Goal: Task Accomplishment & Management: Manage account settings

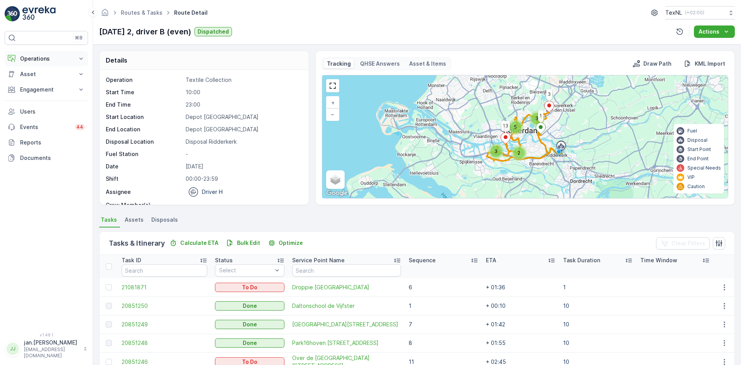
click at [61, 63] on button "Operations" at bounding box center [46, 58] width 83 height 15
click at [39, 92] on p "Routes & Tasks" at bounding box center [40, 94] width 40 height 8
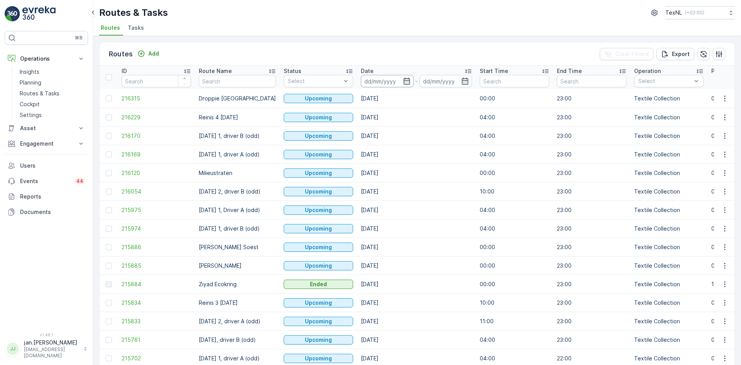
click at [377, 81] on input at bounding box center [387, 81] width 53 height 12
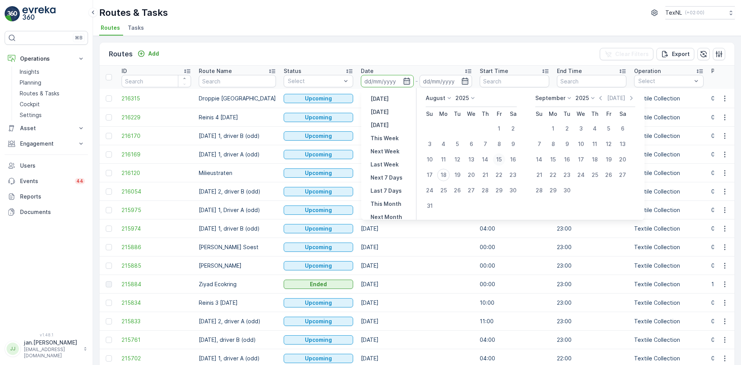
click at [499, 158] on div "15" at bounding box center [499, 159] width 12 height 12
type input "15.08.2025"
click at [499, 158] on div "15" at bounding box center [499, 159] width 12 height 12
type input "15.08.2025"
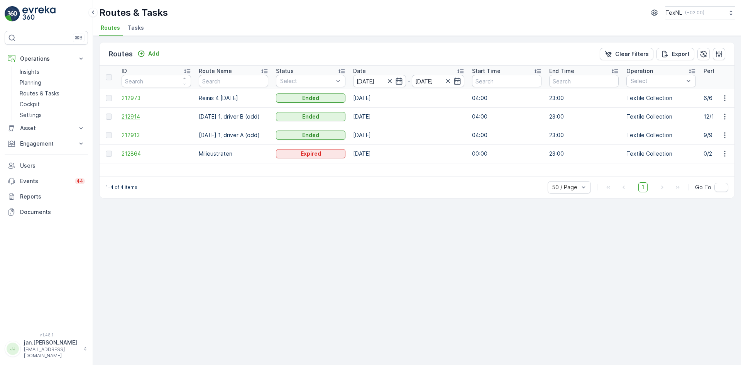
click at [135, 115] on span "212914" at bounding box center [156, 117] width 69 height 8
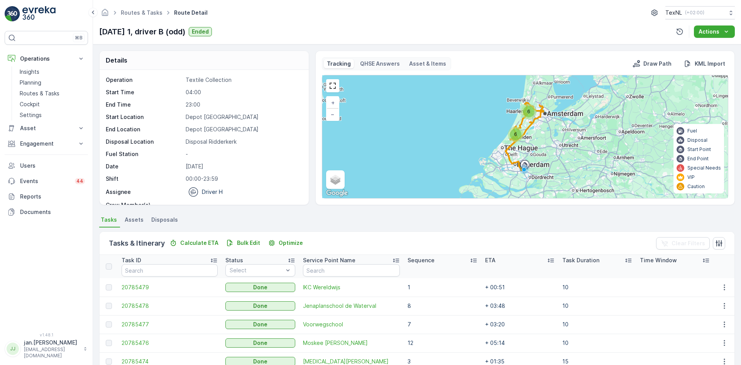
click at [160, 219] on span "Disposals" at bounding box center [164, 220] width 27 height 8
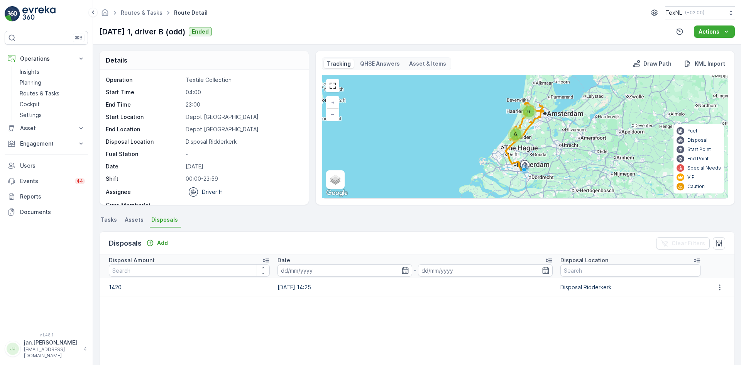
click at [112, 225] on li "Tasks" at bounding box center [109, 220] width 21 height 13
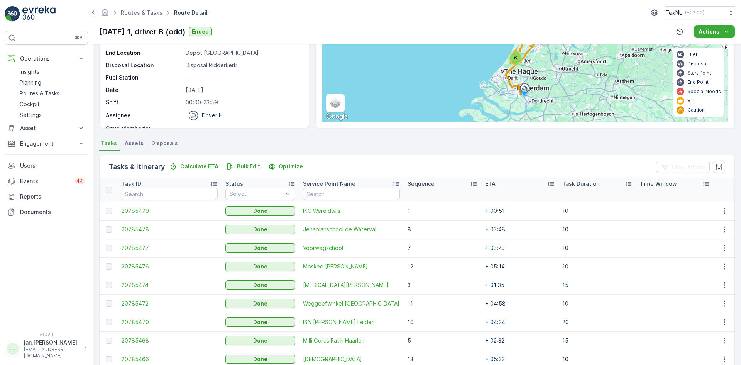
scroll to position [77, 0]
click at [143, 213] on span "20785479" at bounding box center [170, 210] width 96 height 8
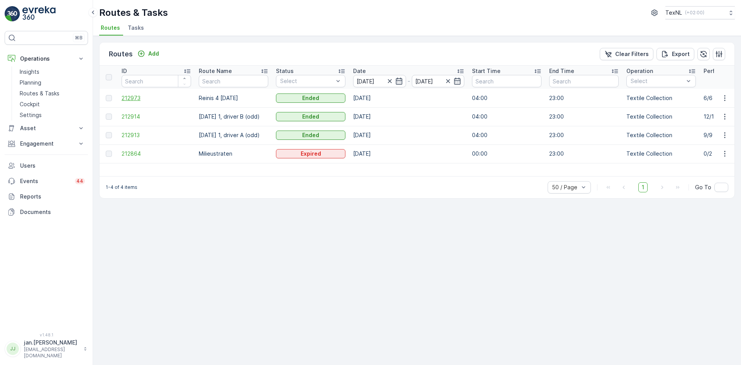
click at [143, 98] on span "212973" at bounding box center [156, 98] width 69 height 8
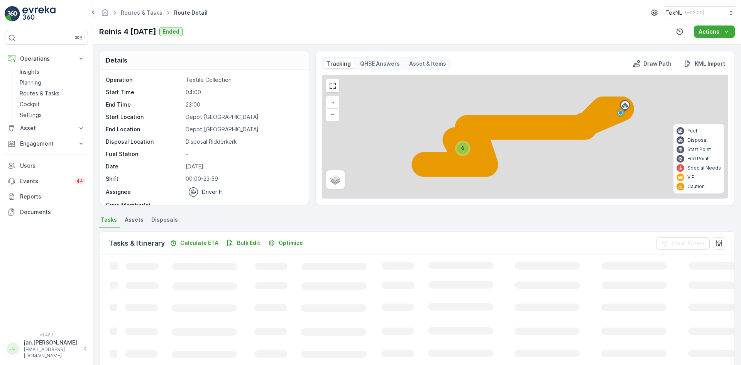
click at [172, 219] on span "Disposals" at bounding box center [164, 220] width 27 height 8
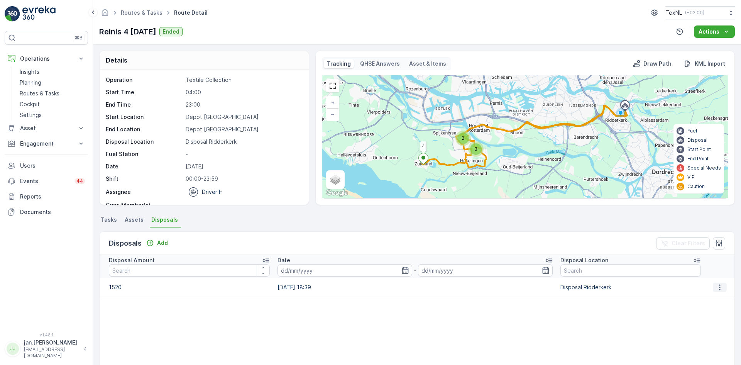
click at [716, 289] on icon "button" at bounding box center [720, 287] width 8 height 8
click at [709, 299] on span "Edit Disposal Amount" at bounding box center [709, 299] width 54 height 8
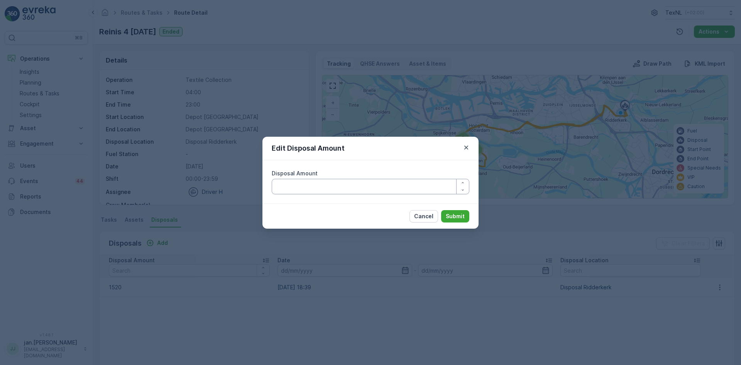
click at [333, 188] on Amount "Disposal Amount" at bounding box center [371, 186] width 198 height 15
type Amount "1320"
click at [446, 216] on p "Submit" at bounding box center [455, 216] width 19 height 8
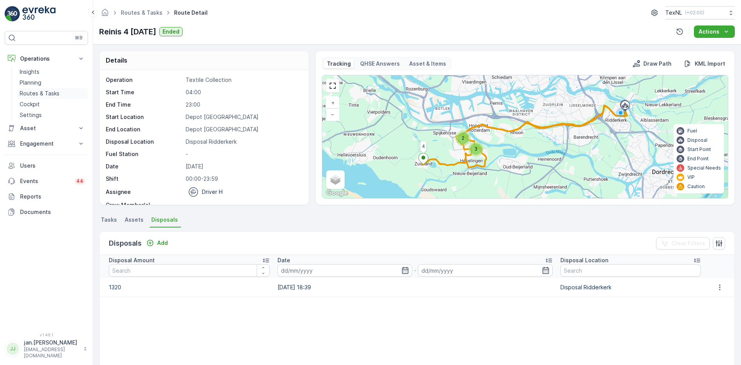
click at [42, 90] on p "Routes & Tasks" at bounding box center [40, 94] width 40 height 8
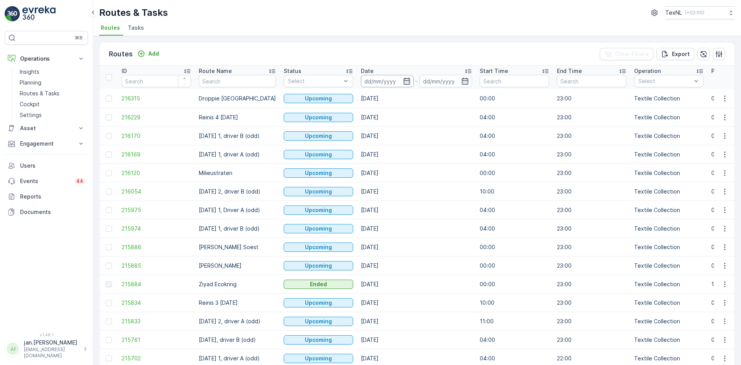
click at [378, 79] on input at bounding box center [387, 81] width 53 height 12
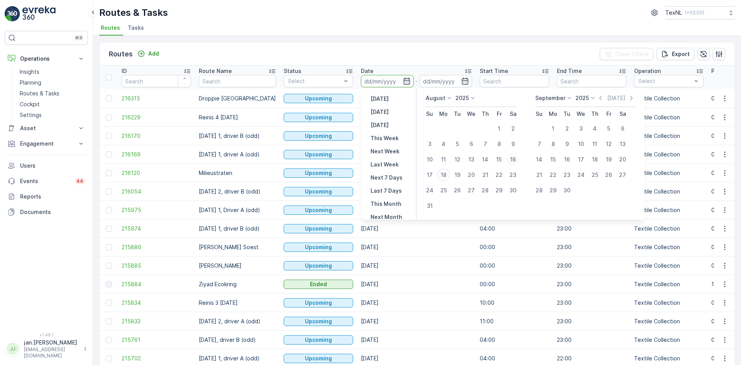
click at [518, 159] on div "16" at bounding box center [513, 159] width 12 height 12
type input "16.08.2025"
click at [518, 159] on div "16" at bounding box center [513, 159] width 12 height 12
type input "16.08.2025"
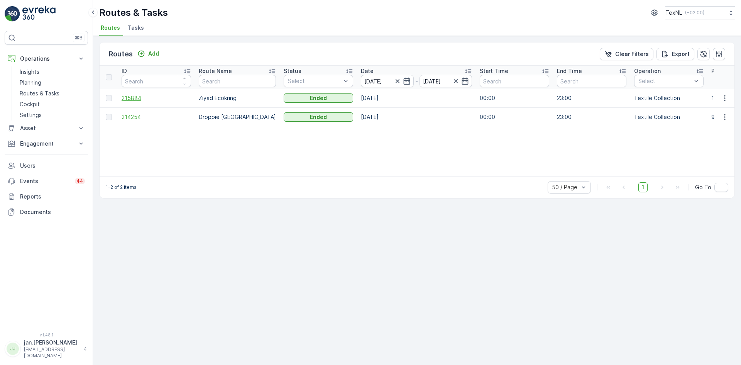
click at [130, 99] on span "215884" at bounding box center [156, 98] width 69 height 8
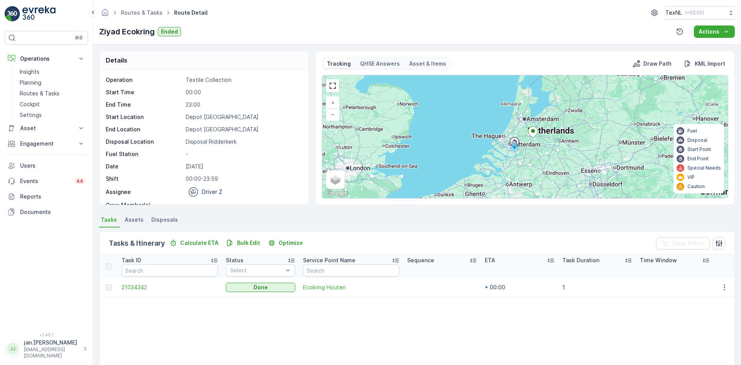
click at [168, 218] on span "Disposals" at bounding box center [164, 220] width 27 height 8
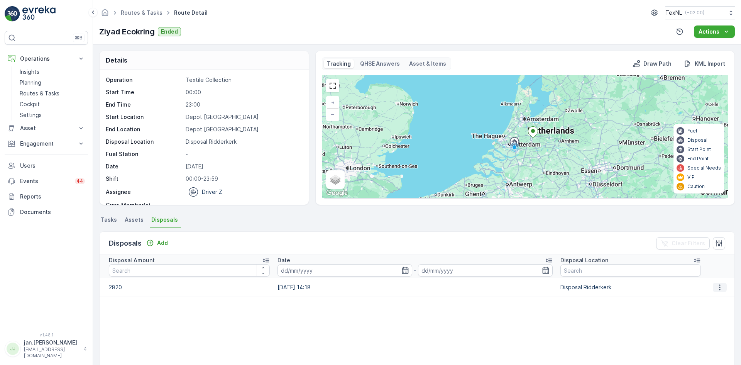
click at [716, 291] on icon "button" at bounding box center [720, 287] width 8 height 8
click at [700, 303] on div "Edit Disposal Amount" at bounding box center [709, 298] width 61 height 11
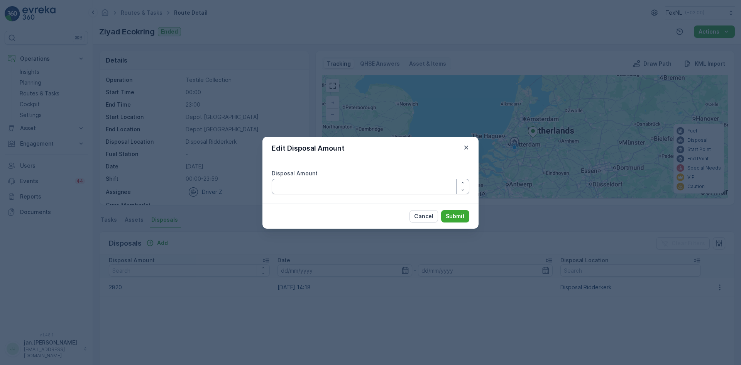
click at [344, 186] on Amount "Disposal Amount" at bounding box center [371, 186] width 198 height 15
type Amount "2620"
click at [455, 214] on p "Submit" at bounding box center [455, 216] width 19 height 8
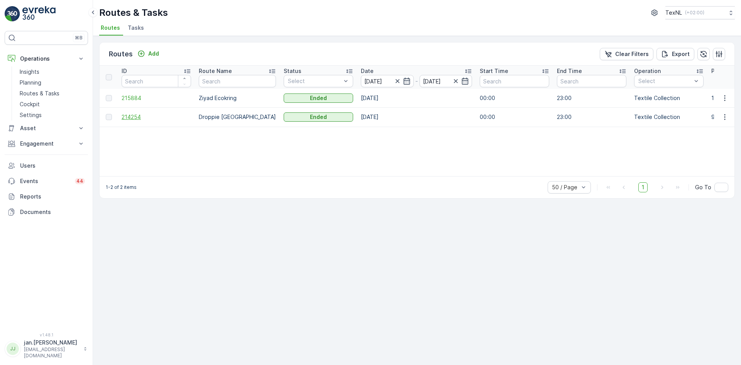
click at [138, 117] on span "214254" at bounding box center [156, 117] width 69 height 8
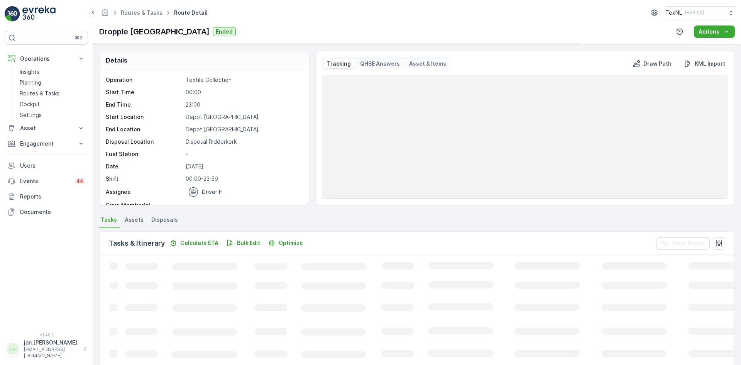
click at [159, 221] on span "Disposals" at bounding box center [164, 220] width 27 height 8
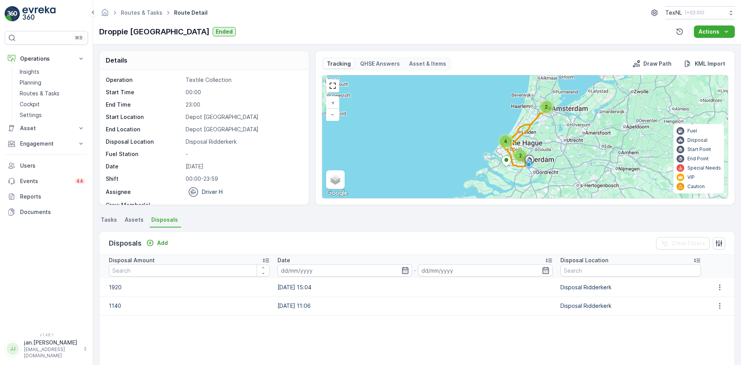
click at [110, 216] on span "Tasks" at bounding box center [109, 220] width 16 height 8
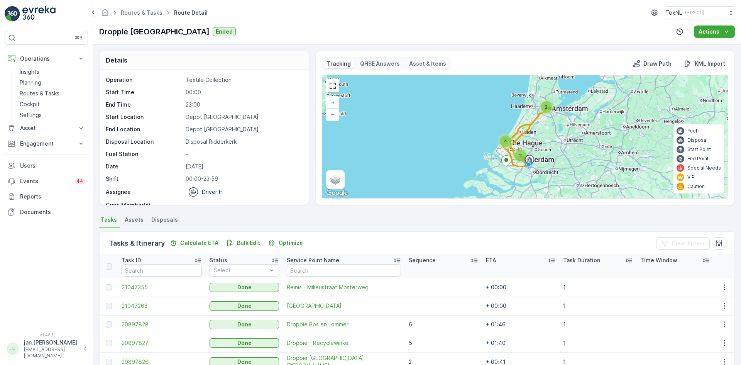
click at [160, 222] on span "Disposals" at bounding box center [164, 220] width 27 height 8
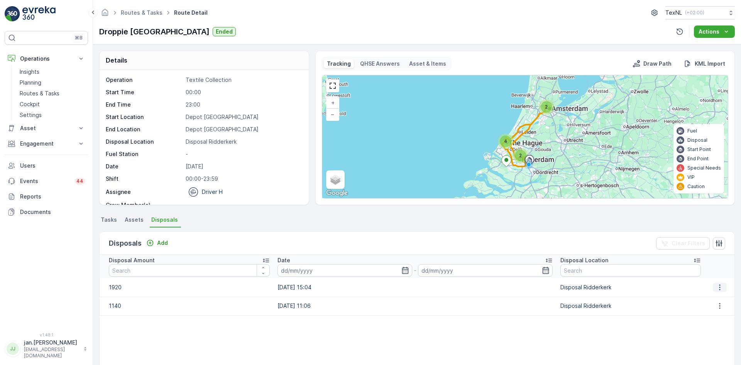
click at [716, 287] on icon "button" at bounding box center [720, 287] width 8 height 8
click at [699, 298] on span "Edit Disposal Amount" at bounding box center [709, 299] width 54 height 8
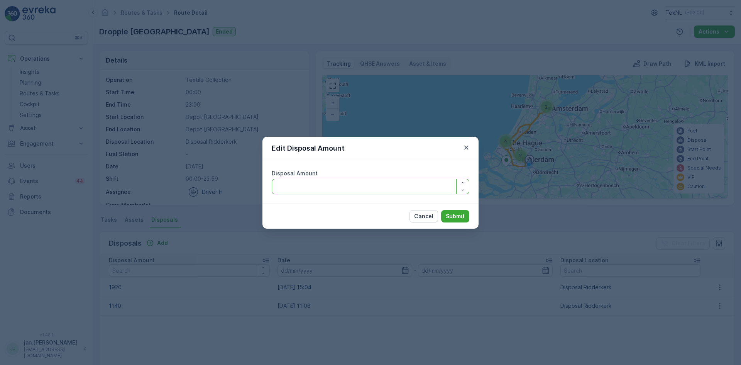
click at [333, 188] on Amount "Disposal Amount" at bounding box center [371, 186] width 198 height 15
type Amount "1720"
click at [448, 217] on p "Submit" at bounding box center [455, 216] width 19 height 8
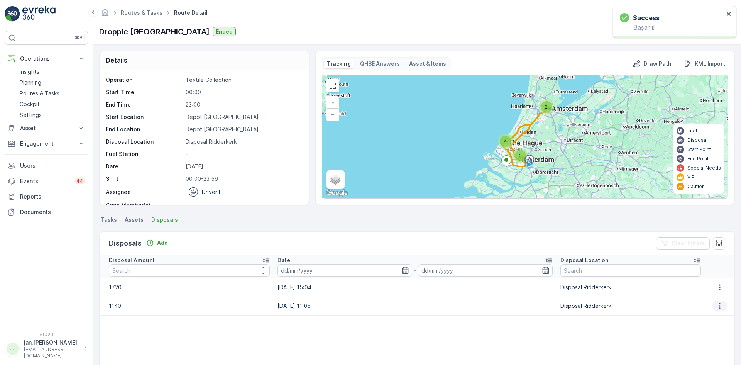
click at [719, 305] on icon "button" at bounding box center [719, 306] width 1 height 6
click at [705, 319] on span "Edit Disposal Amount" at bounding box center [709, 317] width 54 height 8
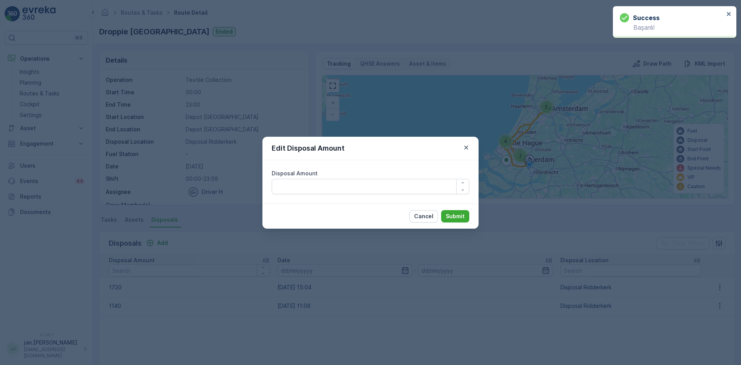
click at [320, 188] on Amount "Disposal Amount" at bounding box center [371, 186] width 198 height 15
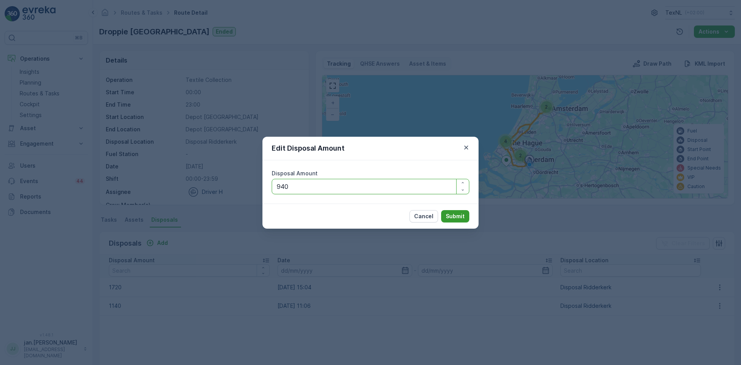
type Amount "940"
click at [451, 220] on p "Submit" at bounding box center [455, 216] width 19 height 8
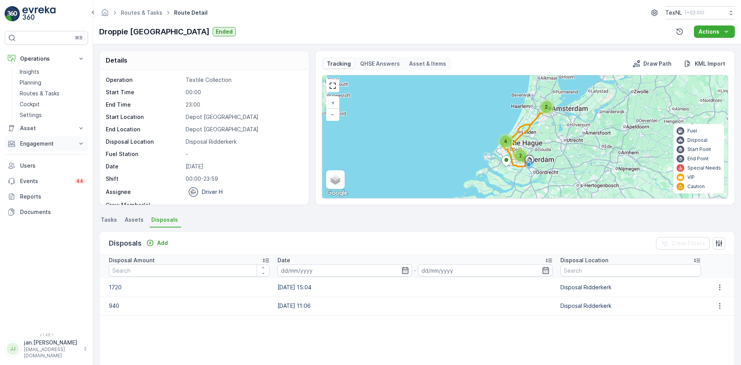
click at [31, 144] on p "Engagement" at bounding box center [46, 144] width 52 height 8
click at [31, 202] on p "Orders" at bounding box center [29, 200] width 18 height 8
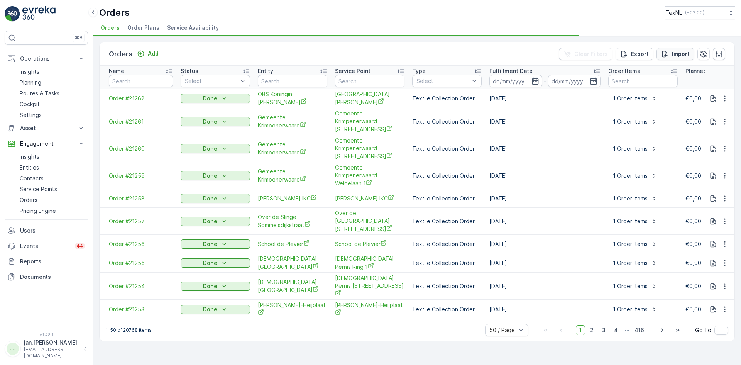
click at [672, 57] on p "Import" at bounding box center [681, 54] width 18 height 8
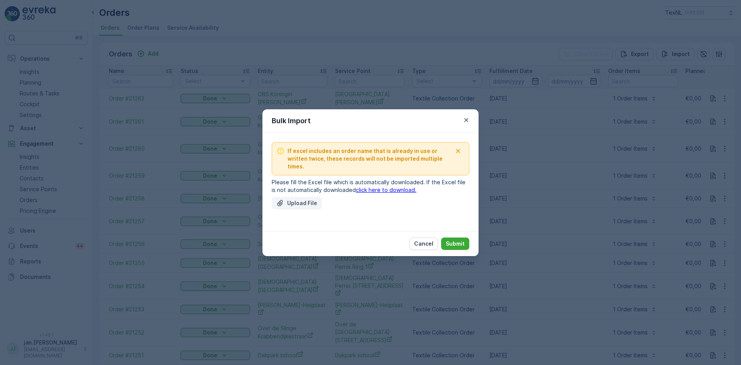
click at [305, 199] on p "Upload File" at bounding box center [302, 203] width 30 height 8
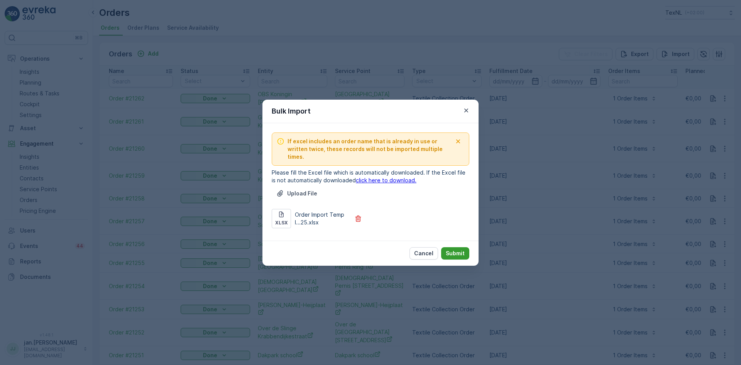
click at [462, 249] on p "Submit" at bounding box center [455, 253] width 19 height 8
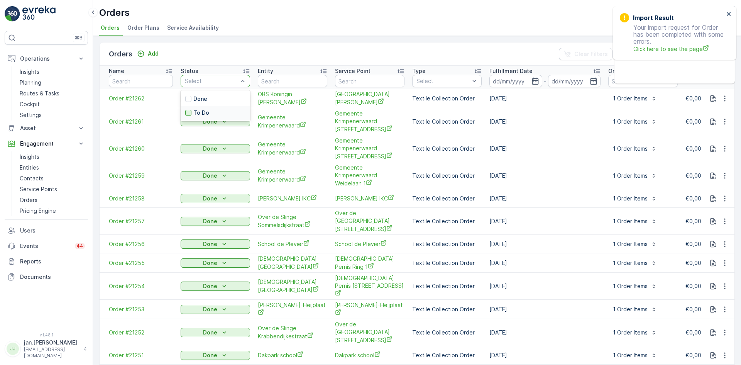
click at [190, 110] on div at bounding box center [188, 113] width 6 height 6
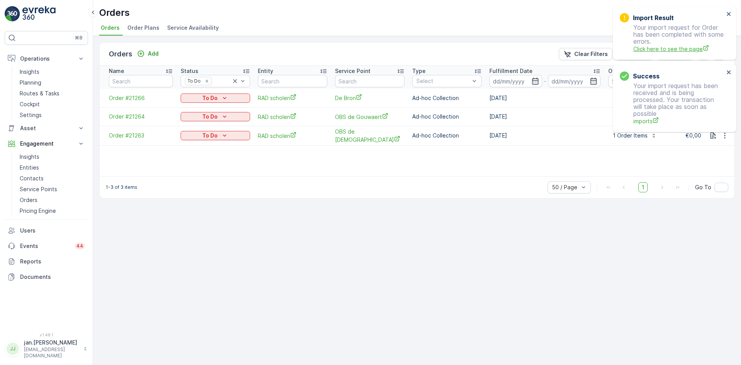
click at [654, 49] on span "Click here to see the page" at bounding box center [678, 49] width 91 height 8
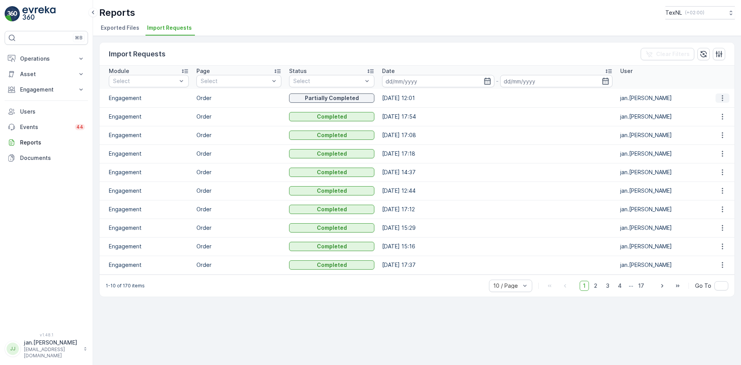
click at [723, 96] on icon "button" at bounding box center [723, 98] width 8 height 8
click at [708, 108] on span "See More Details" at bounding box center [715, 110] width 45 height 8
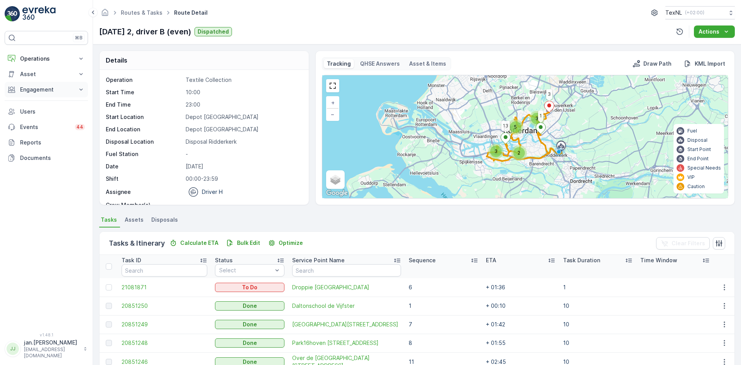
click at [47, 91] on p "Engagement" at bounding box center [46, 90] width 52 height 8
click at [33, 149] on p "Orders" at bounding box center [29, 146] width 18 height 8
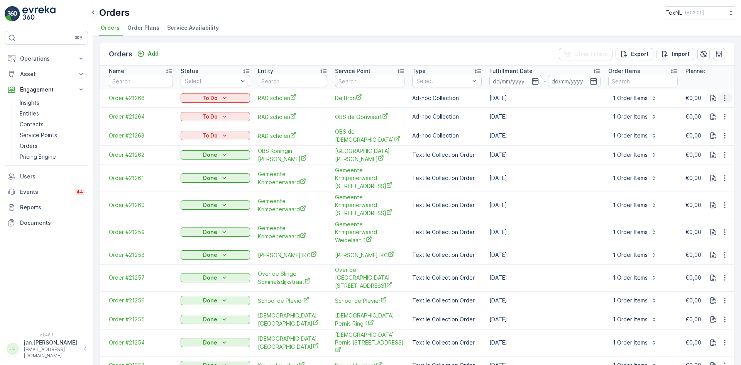
click at [724, 101] on icon "button" at bounding box center [725, 98] width 8 height 8
click at [717, 164] on span "Delete Order" at bounding box center [709, 167] width 34 height 8
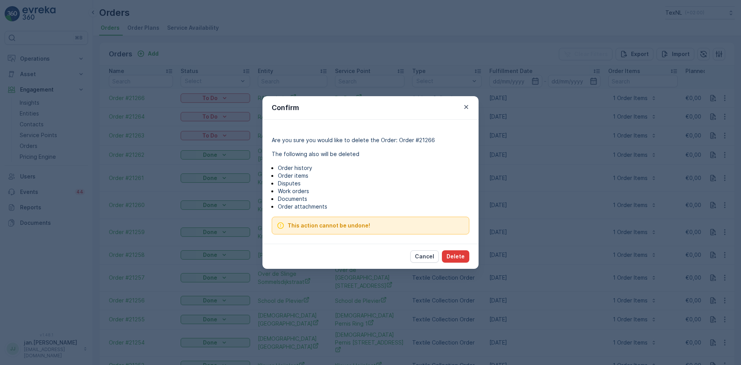
click at [461, 259] on p "Delete" at bounding box center [455, 256] width 18 height 8
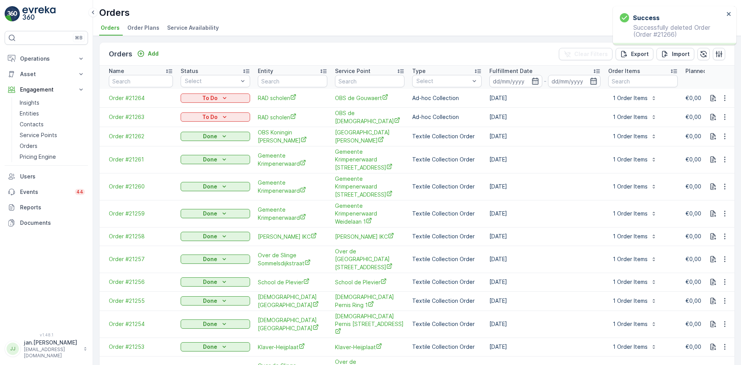
click at [724, 100] on icon "button" at bounding box center [725, 98] width 8 height 8
click at [708, 163] on span "Delete Order" at bounding box center [709, 167] width 34 height 8
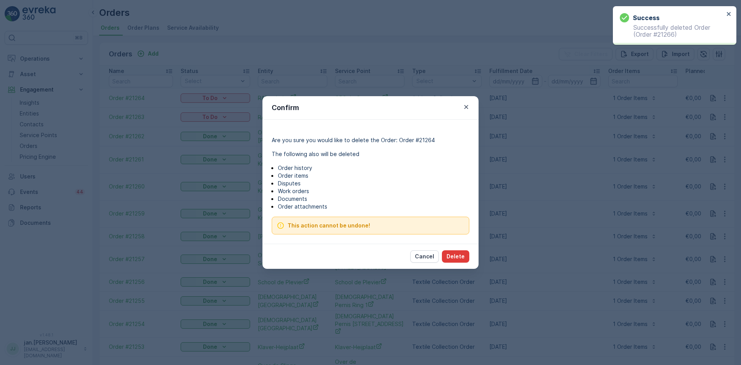
click at [457, 251] on button "Delete" at bounding box center [455, 256] width 27 height 12
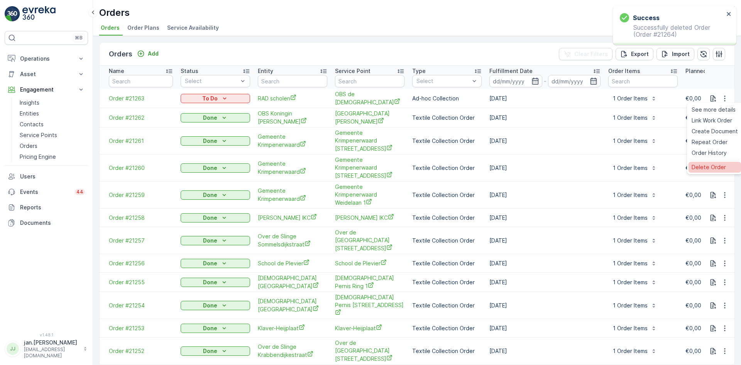
click at [698, 167] on span "Delete Order" at bounding box center [709, 167] width 34 height 8
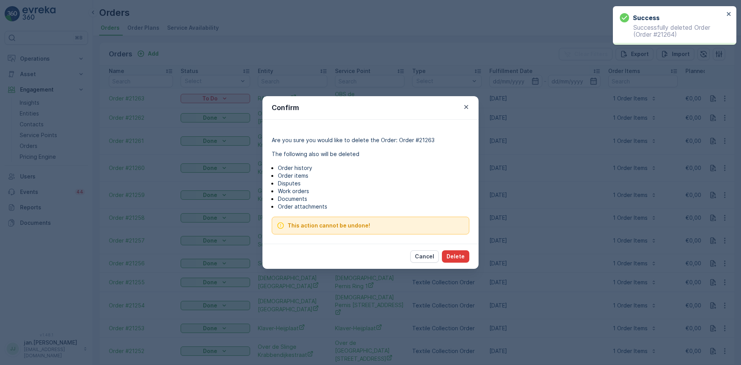
click at [454, 255] on p "Delete" at bounding box center [455, 256] width 18 height 8
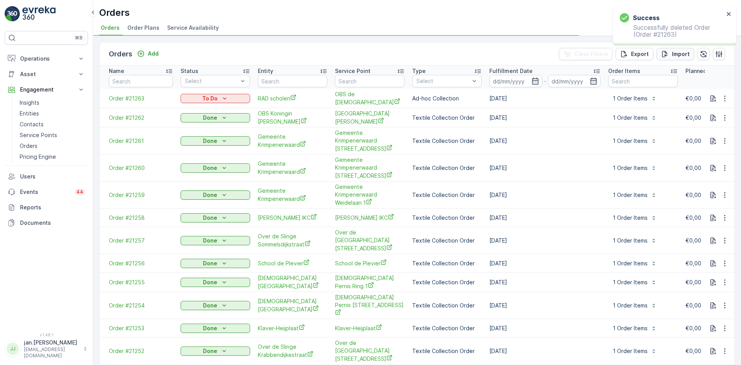
click at [672, 52] on p "Import" at bounding box center [681, 54] width 18 height 8
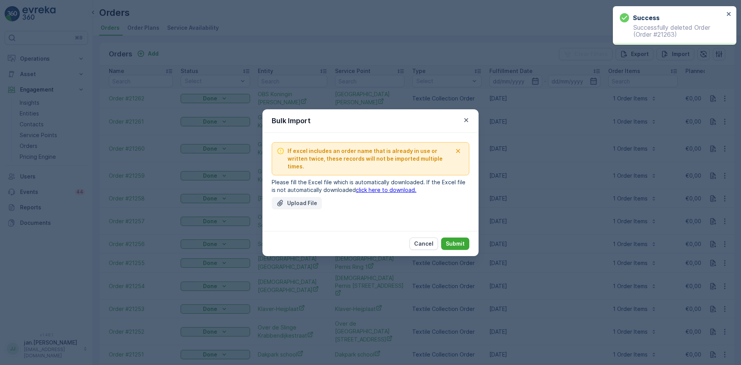
click at [293, 199] on p "Upload File" at bounding box center [302, 203] width 30 height 8
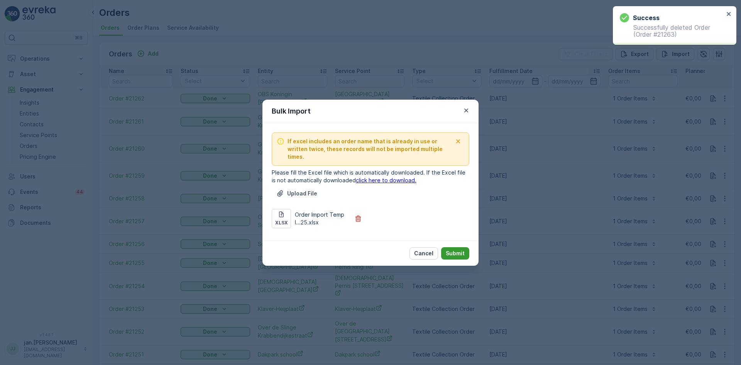
click at [460, 249] on p "Submit" at bounding box center [455, 253] width 19 height 8
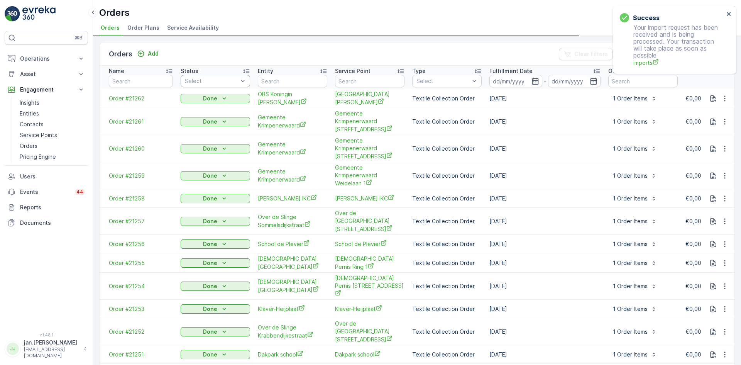
click at [199, 79] on div at bounding box center [211, 81] width 55 height 6
click at [188, 113] on div at bounding box center [188, 113] width 6 height 6
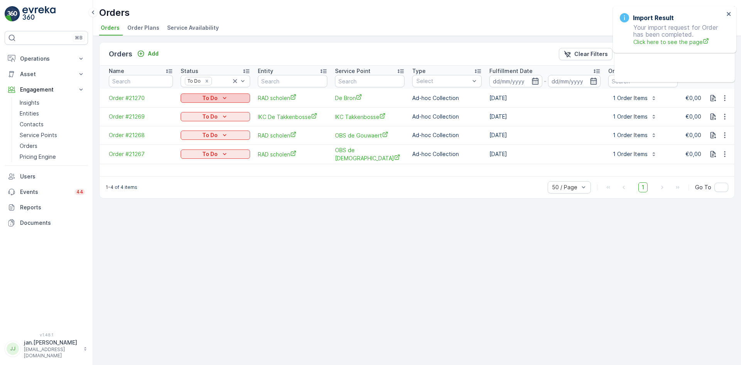
click at [207, 102] on button "To Do" at bounding box center [215, 97] width 69 height 9
click at [189, 110] on span "Done" at bounding box center [192, 110] width 14 height 8
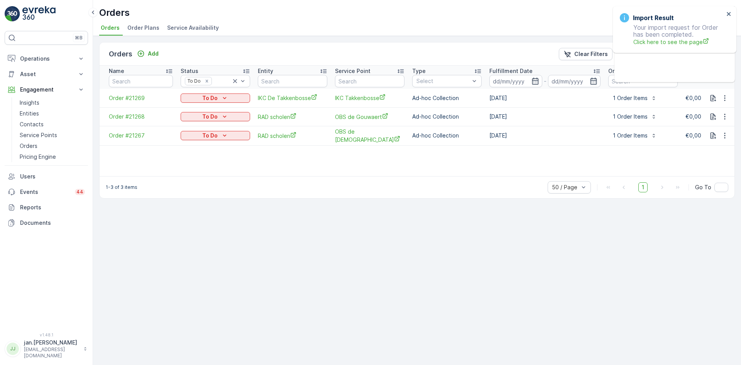
click at [216, 98] on p "To Do" at bounding box center [209, 98] width 15 height 8
click at [196, 109] on span "Done" at bounding box center [192, 110] width 14 height 8
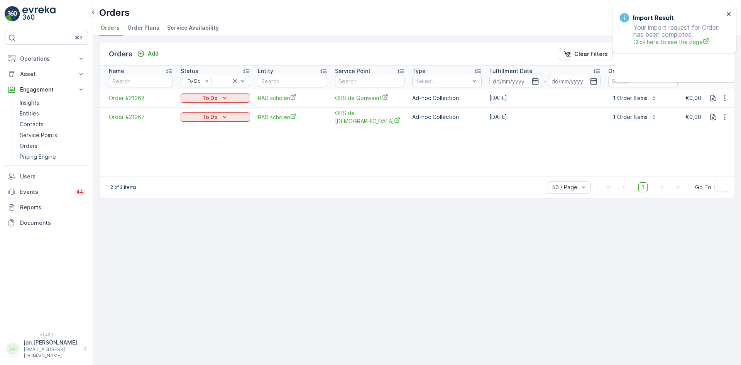
click at [221, 96] on icon "To Do" at bounding box center [225, 98] width 8 height 8
click at [193, 109] on span "Done" at bounding box center [192, 110] width 14 height 8
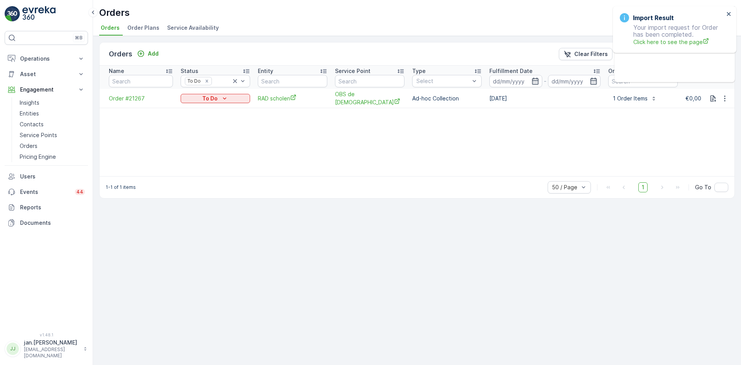
click at [218, 98] on div "To Do" at bounding box center [215, 99] width 63 height 8
click at [199, 108] on div "Done" at bounding box center [193, 109] width 22 height 11
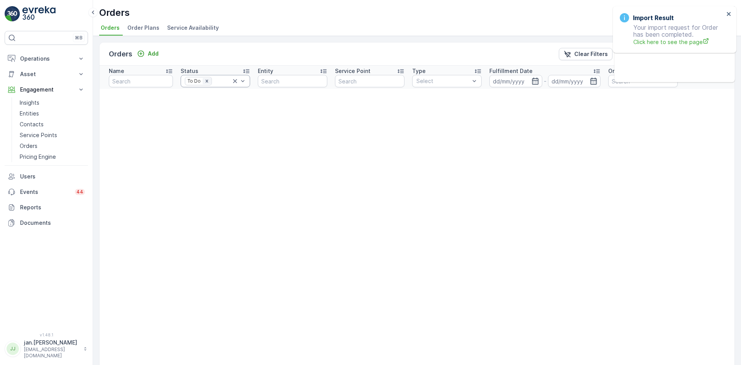
click at [207, 80] on icon "Remove To Do" at bounding box center [206, 80] width 3 height 3
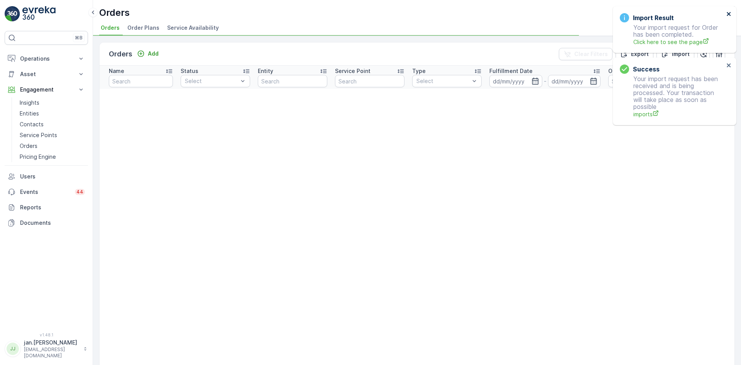
click at [728, 13] on icon "close" at bounding box center [729, 14] width 4 height 4
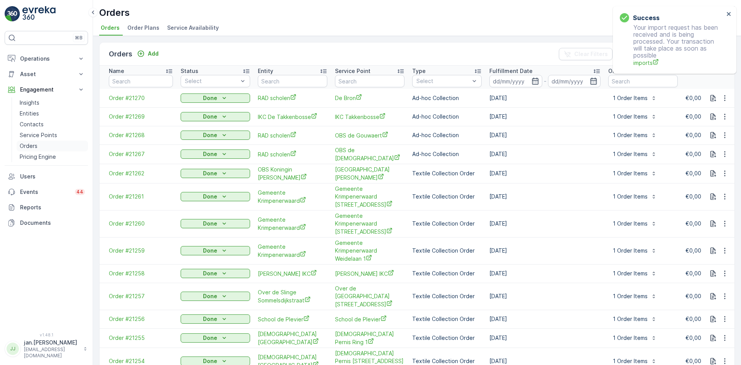
click at [38, 147] on link "Orders" at bounding box center [52, 145] width 71 height 11
click at [731, 12] on icon "close" at bounding box center [728, 14] width 5 height 6
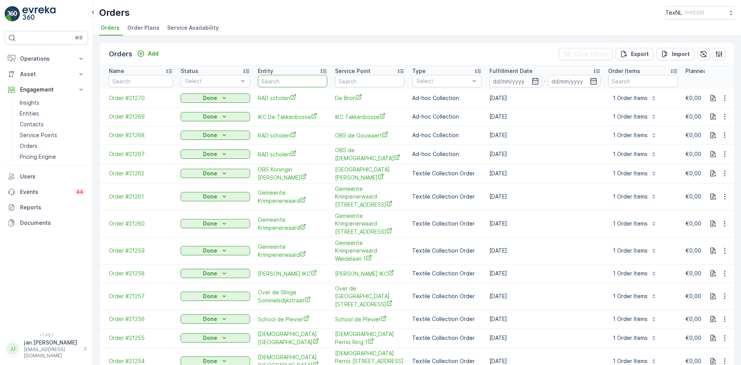
click at [297, 79] on input "text" at bounding box center [292, 81] width 69 height 12
type input "texnl"
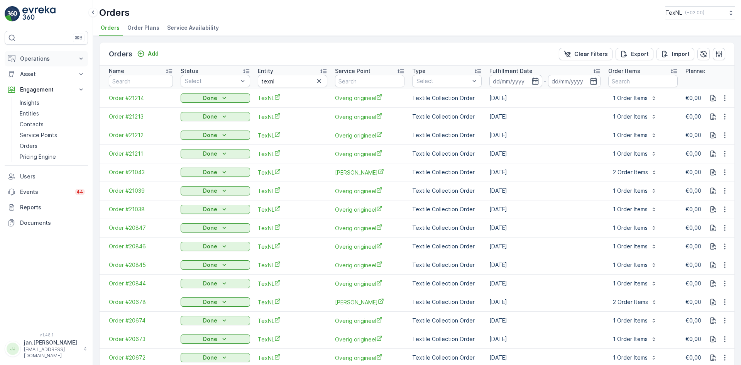
click at [37, 62] on p "Operations" at bounding box center [46, 59] width 52 height 8
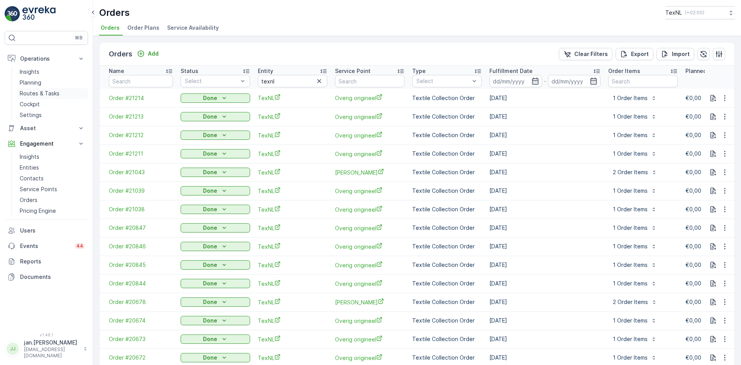
click at [36, 93] on p "Routes & Tasks" at bounding box center [40, 94] width 40 height 8
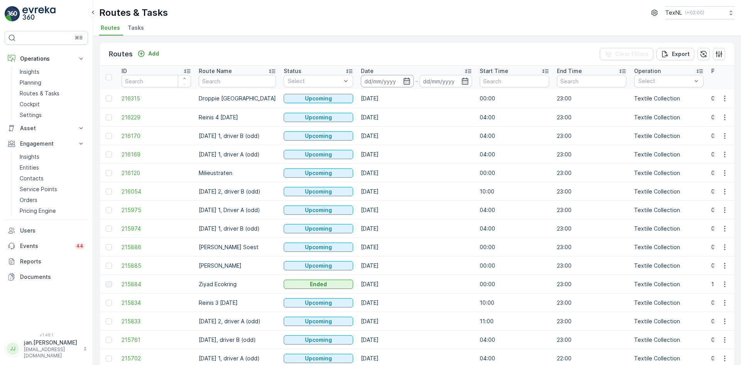
click at [380, 82] on input at bounding box center [387, 81] width 53 height 12
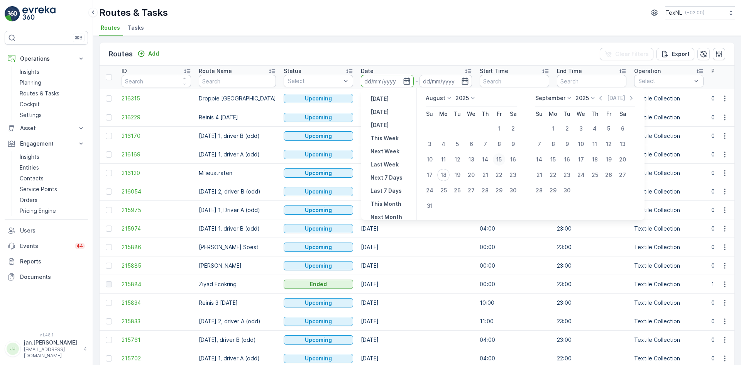
click at [500, 159] on div "15" at bounding box center [499, 159] width 12 height 12
type input "15.08.2025"
click at [500, 159] on div "15" at bounding box center [499, 159] width 12 height 12
type input "15.08.2025"
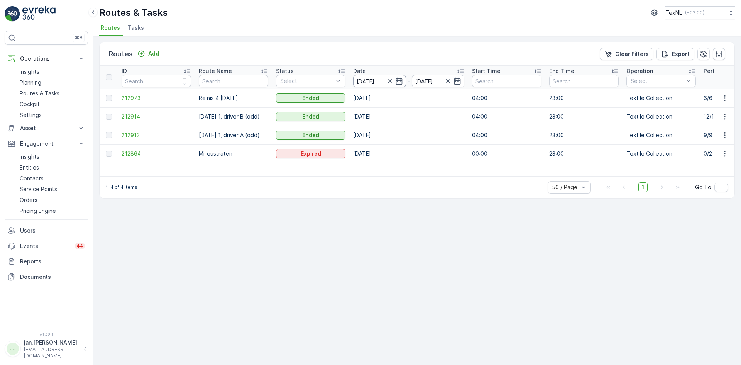
click at [367, 78] on input "15.08.2025" at bounding box center [379, 81] width 53 height 12
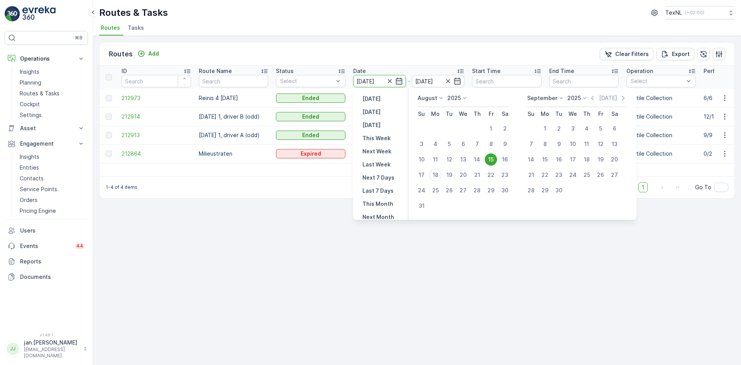
click at [504, 159] on div "16" at bounding box center [505, 159] width 12 height 12
type input "16.08.2025"
click at [504, 159] on div "16" at bounding box center [505, 159] width 12 height 12
type input "16.08.2025"
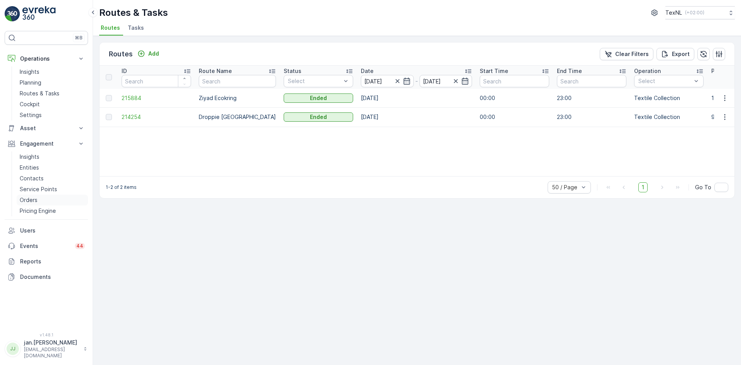
drag, startPoint x: 24, startPoint y: 199, endPoint x: 32, endPoint y: 195, distance: 9.3
click at [24, 199] on p "Orders" at bounding box center [29, 200] width 18 height 8
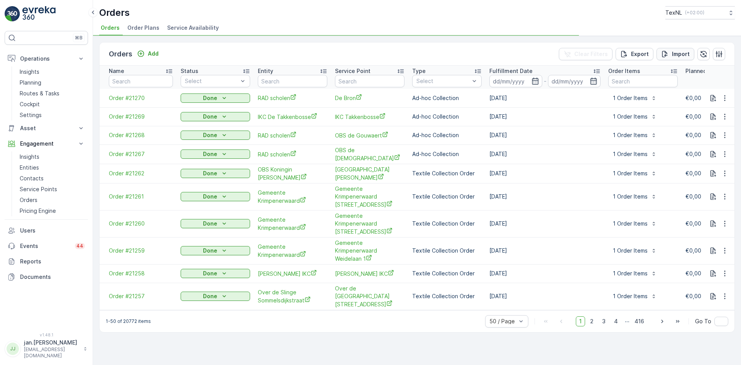
click at [669, 55] on icon "Import" at bounding box center [665, 54] width 8 height 8
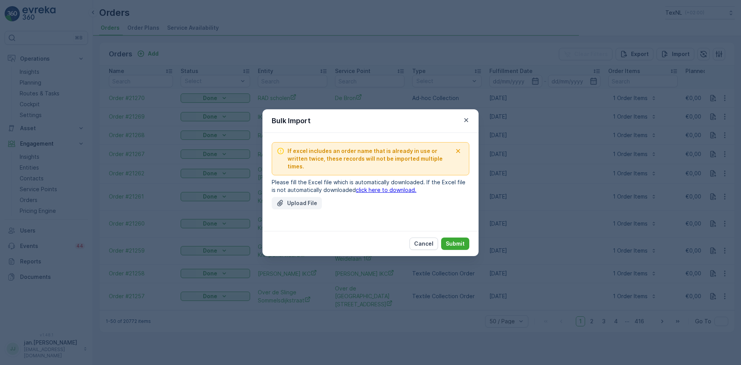
click at [302, 199] on p "Upload File" at bounding box center [302, 203] width 30 height 8
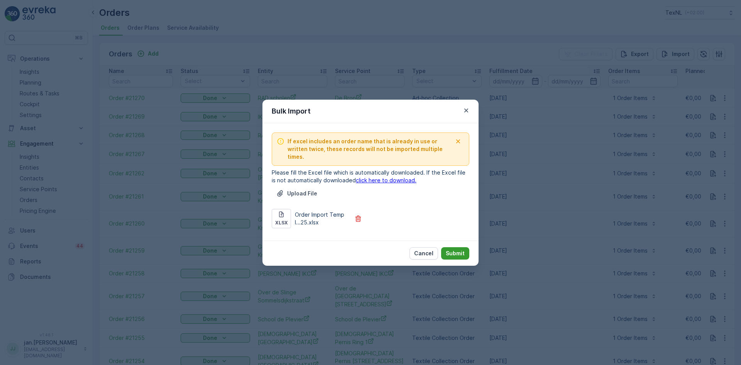
click at [457, 249] on p "Submit" at bounding box center [455, 253] width 19 height 8
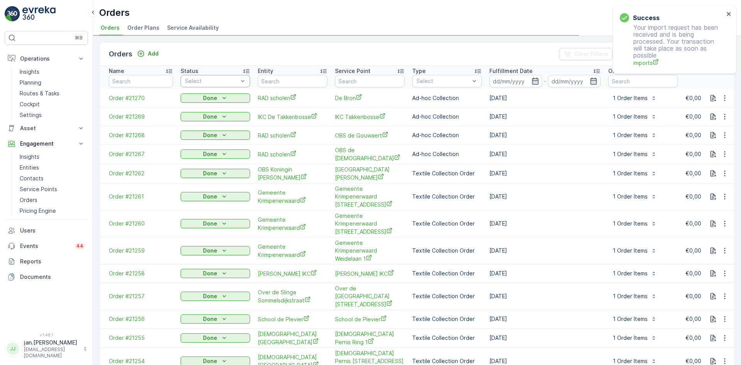
click at [207, 79] on div at bounding box center [211, 81] width 55 height 6
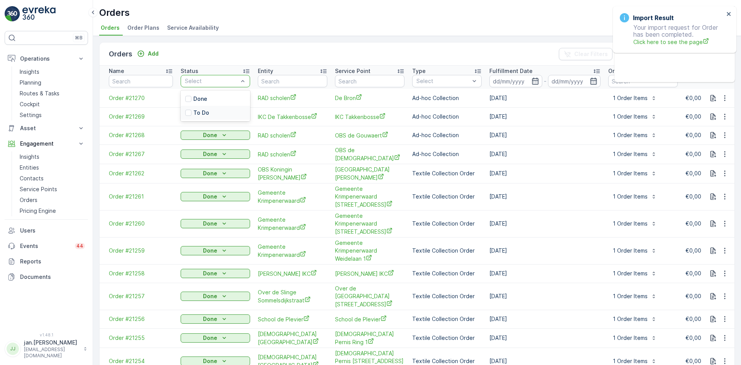
click at [205, 111] on p "To Do" at bounding box center [201, 113] width 16 height 8
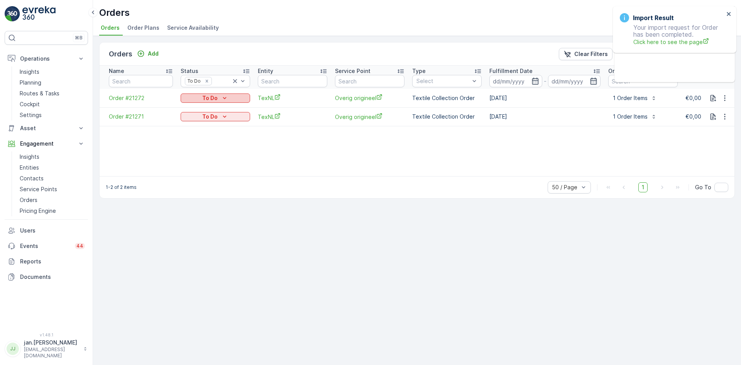
click at [213, 98] on p "To Do" at bounding box center [209, 98] width 15 height 8
click at [195, 109] on span "Done" at bounding box center [192, 110] width 14 height 8
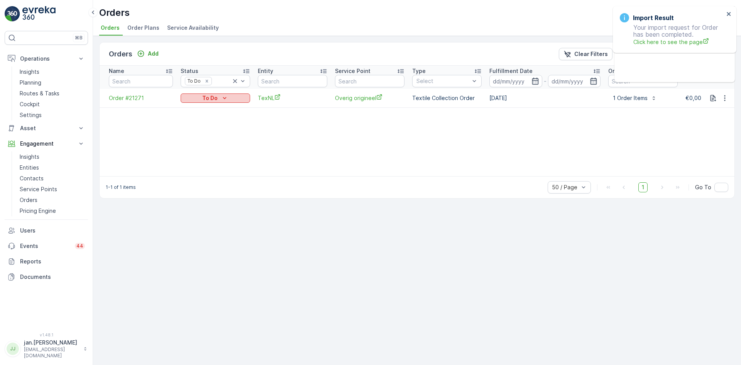
click at [218, 97] on div "To Do" at bounding box center [215, 98] width 63 height 8
click at [193, 110] on span "Done" at bounding box center [192, 110] width 14 height 8
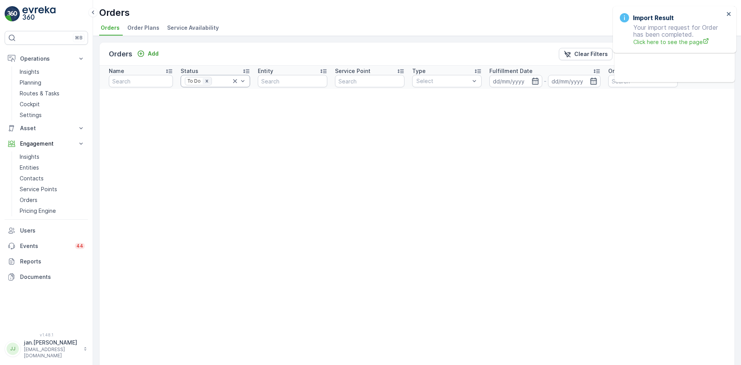
click at [206, 81] on icon "Remove To Do" at bounding box center [206, 80] width 3 height 3
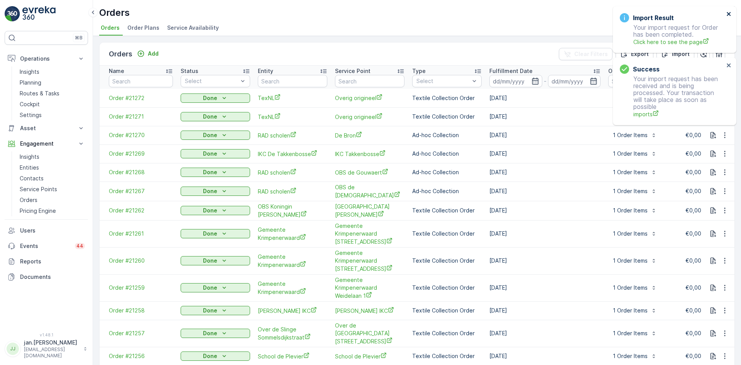
click at [729, 13] on icon "close" at bounding box center [729, 14] width 4 height 4
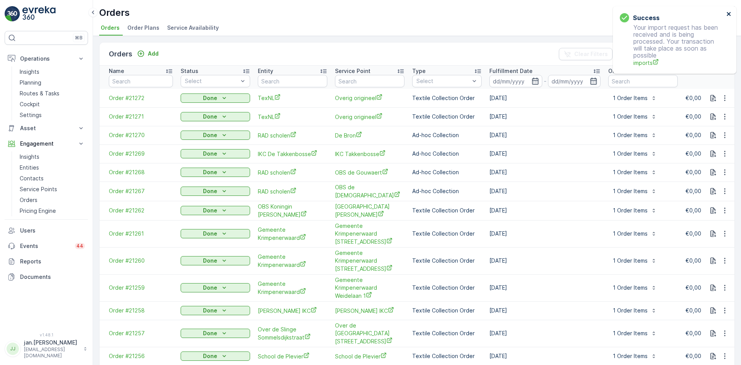
click at [729, 13] on icon "close" at bounding box center [728, 14] width 5 height 6
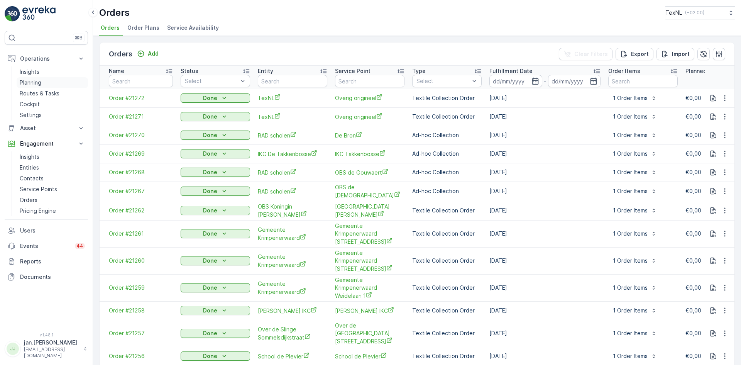
click at [25, 81] on p "Planning" at bounding box center [31, 83] width 22 height 8
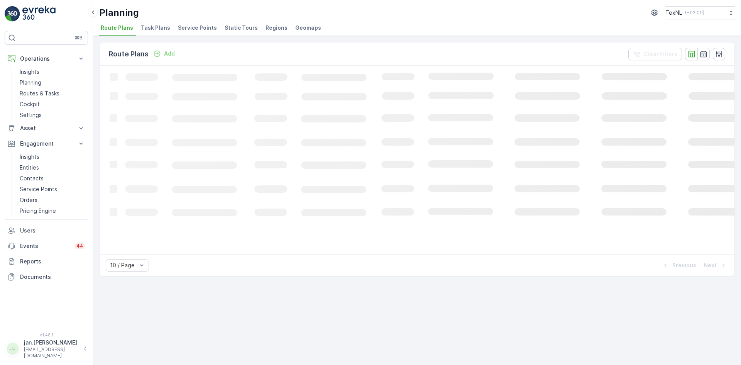
click at [200, 23] on li "Service Points" at bounding box center [198, 28] width 44 height 13
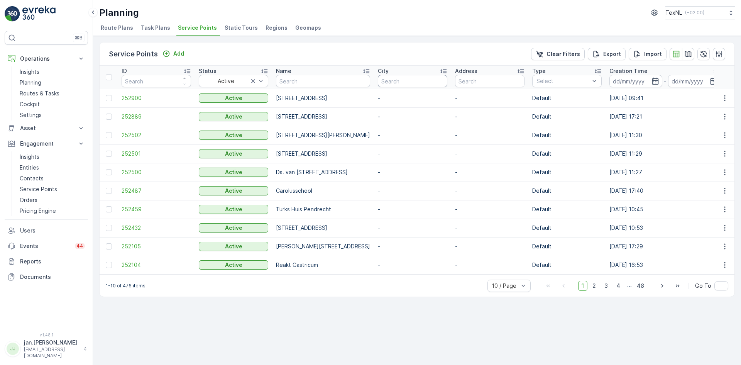
click at [447, 79] on input "text" at bounding box center [412, 81] width 69 height 12
type input "ammer"
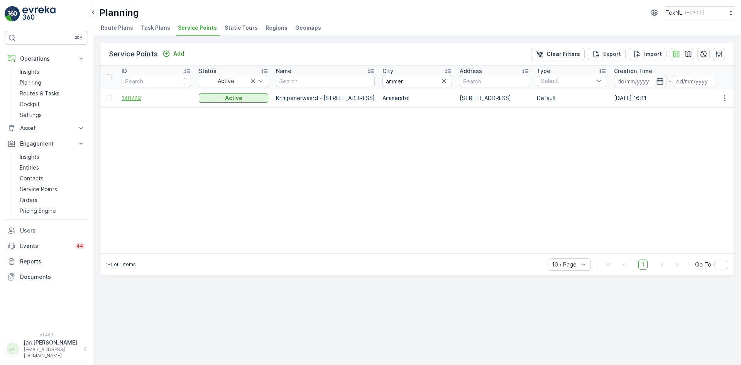
click at [138, 99] on span "140229" at bounding box center [156, 98] width 69 height 8
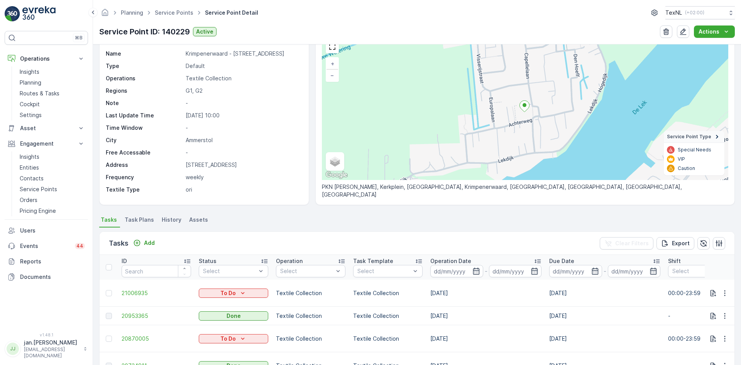
scroll to position [77, 0]
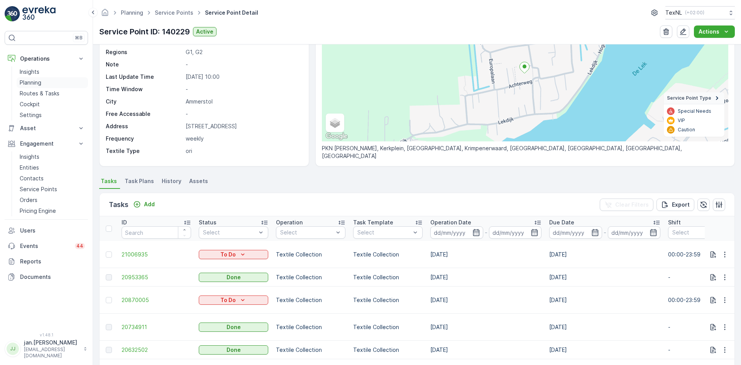
click at [34, 86] on link "Planning" at bounding box center [52, 82] width 71 height 11
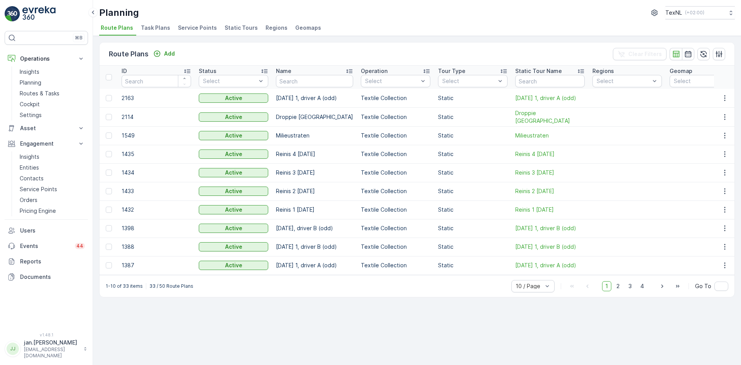
drag, startPoint x: 189, startPoint y: 30, endPoint x: 194, endPoint y: 32, distance: 4.9
click at [189, 30] on span "Service Points" at bounding box center [197, 28] width 39 height 8
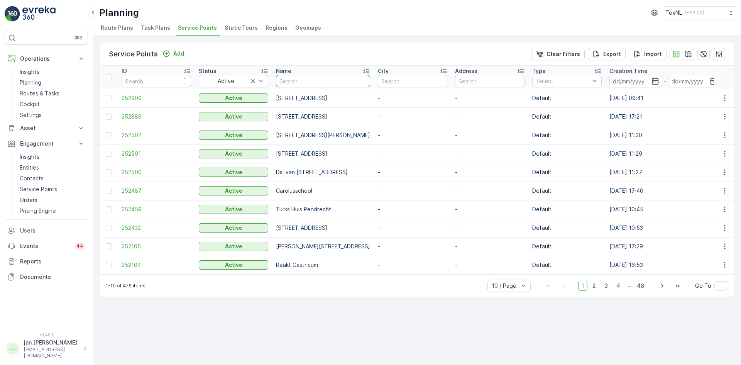
click at [332, 84] on input "text" at bounding box center [323, 81] width 94 height 12
type input "linqu"
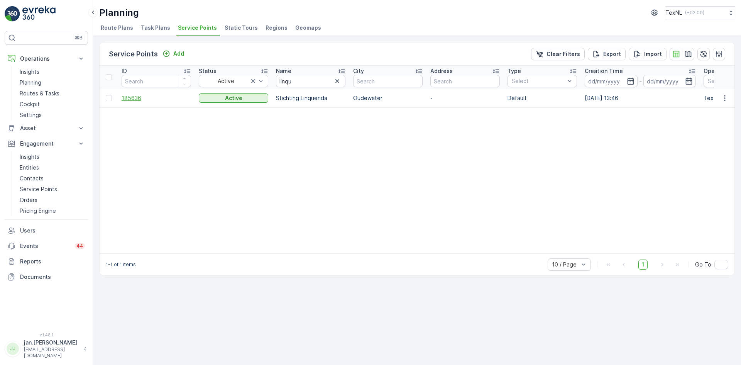
click at [140, 97] on span "185636" at bounding box center [156, 98] width 69 height 8
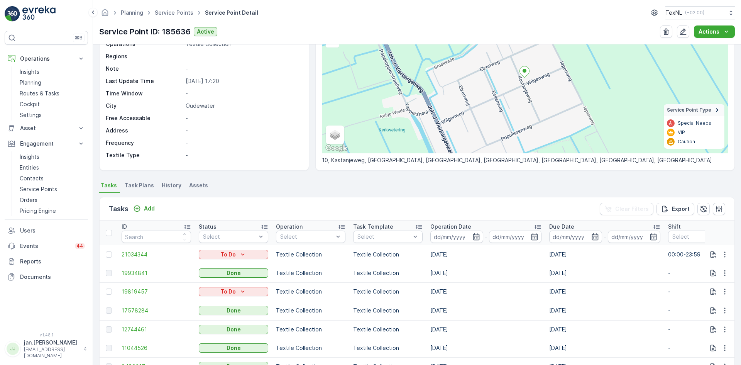
scroll to position [77, 0]
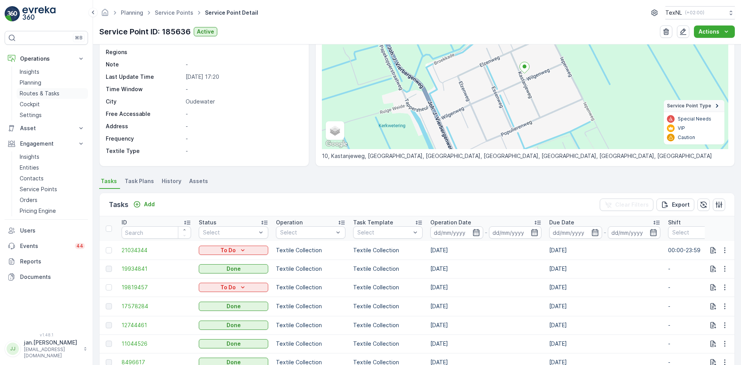
click at [51, 93] on p "Routes & Tasks" at bounding box center [40, 94] width 40 height 8
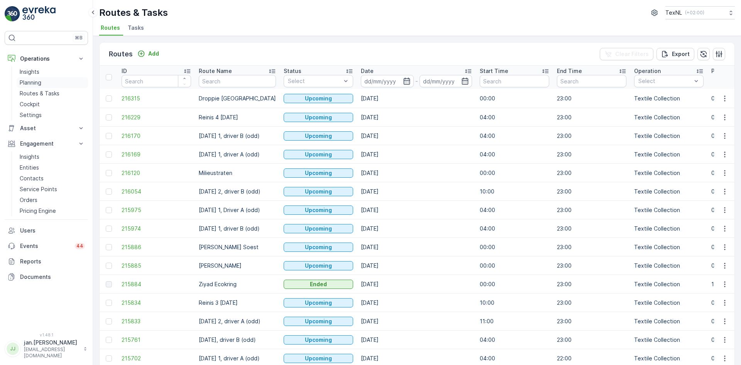
drag, startPoint x: 31, startPoint y: 78, endPoint x: 30, endPoint y: 84, distance: 5.9
click at [31, 78] on link "Planning" at bounding box center [52, 82] width 71 height 11
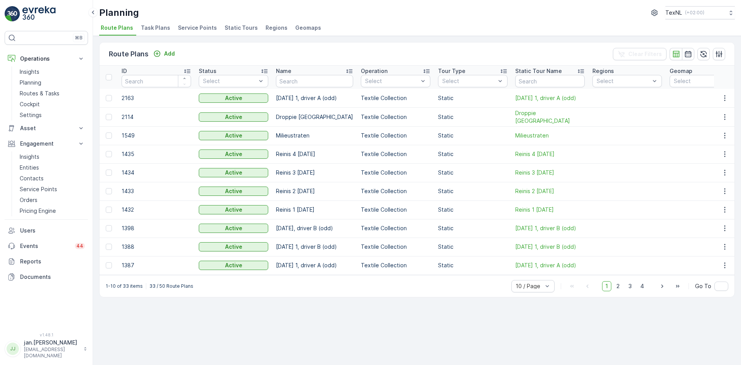
click at [186, 25] on span "Service Points" at bounding box center [197, 28] width 39 height 8
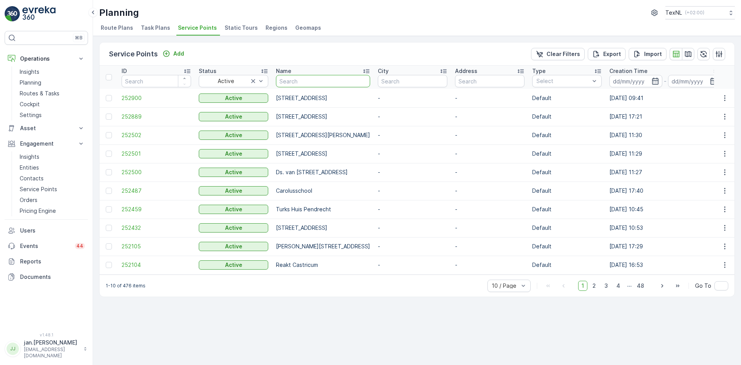
click at [296, 83] on input "text" at bounding box center [323, 81] width 94 height 12
type input "wi"
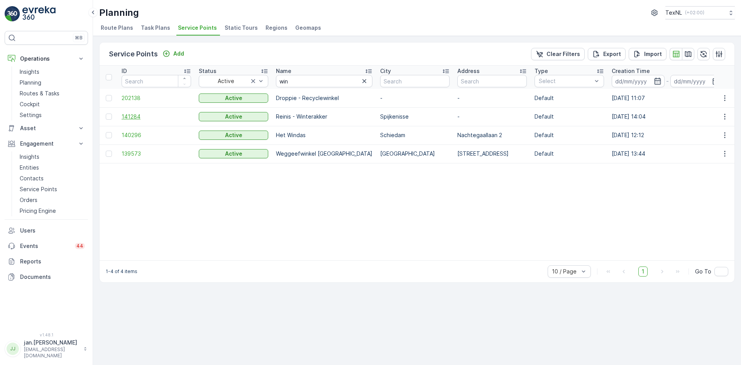
click at [145, 117] on span "141284" at bounding box center [156, 117] width 69 height 8
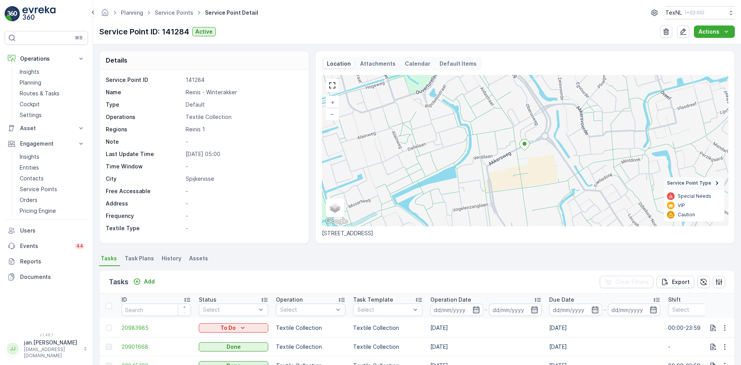
scroll to position [39, 0]
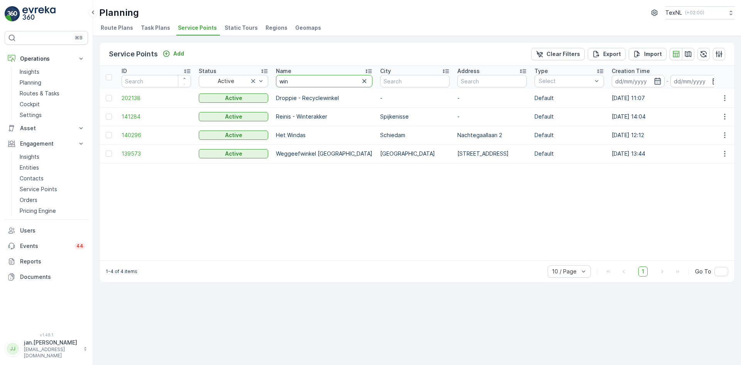
drag, startPoint x: 304, startPoint y: 85, endPoint x: 216, endPoint y: 89, distance: 88.5
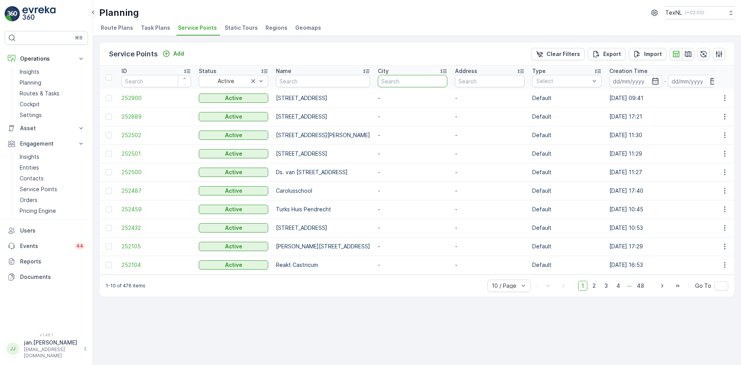
click at [447, 83] on input "text" at bounding box center [412, 81] width 69 height 12
type input "edu"
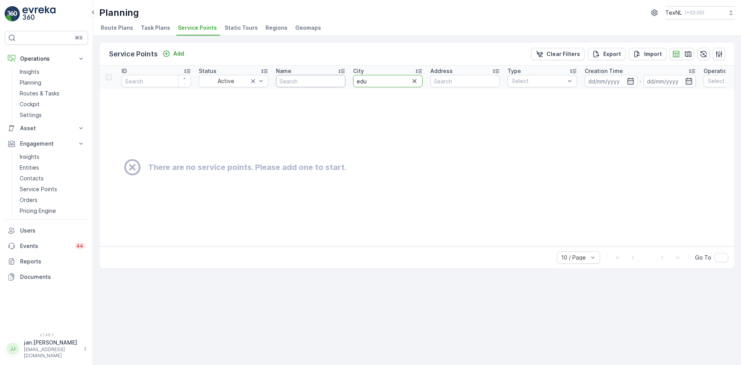
drag, startPoint x: 375, startPoint y: 83, endPoint x: 315, endPoint y: 83, distance: 60.2
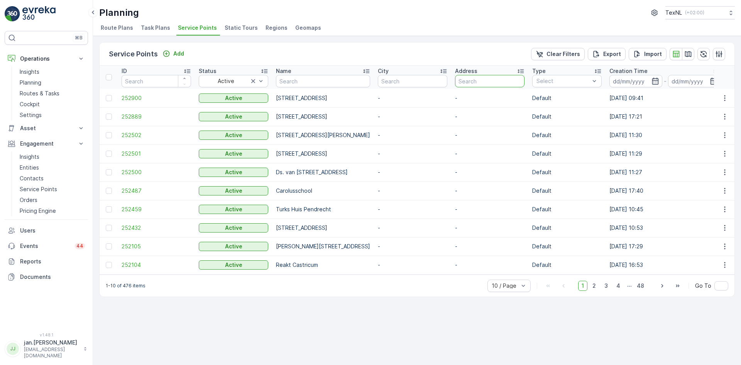
click at [524, 80] on input "text" at bounding box center [489, 81] width 69 height 12
type input "edu"
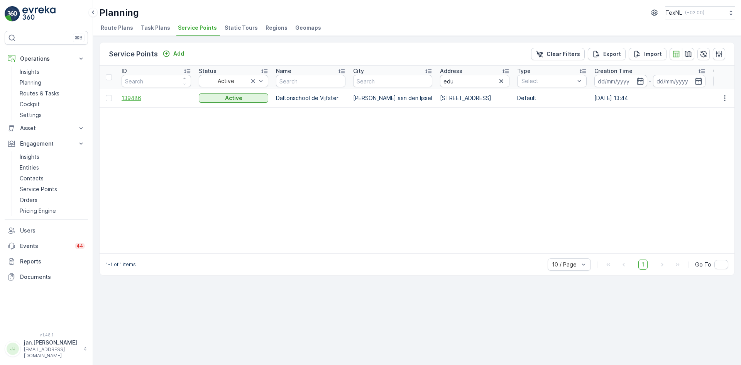
click at [142, 99] on span "139486" at bounding box center [156, 98] width 69 height 8
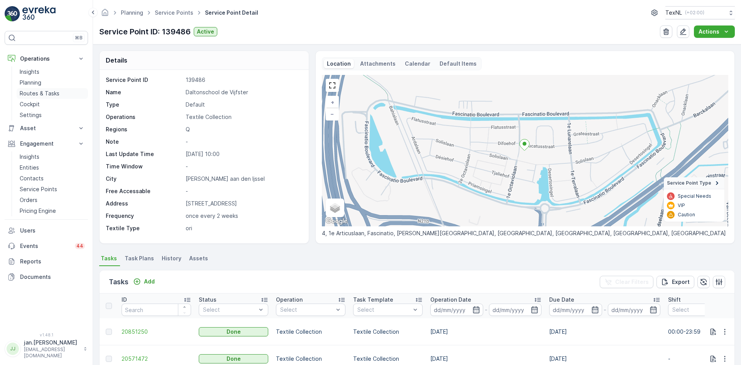
click at [29, 90] on p "Routes & Tasks" at bounding box center [40, 94] width 40 height 8
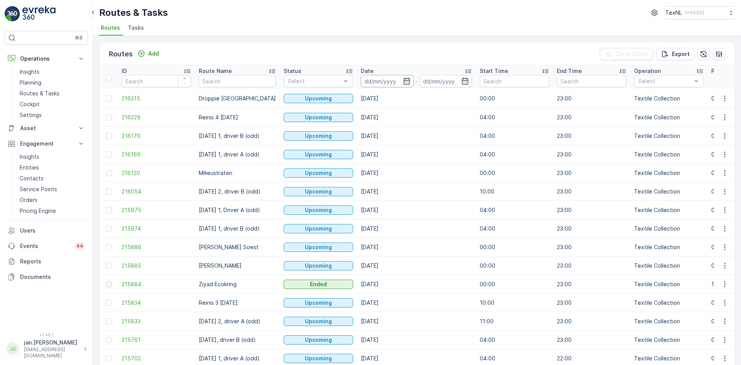
click at [391, 81] on input at bounding box center [387, 81] width 53 height 12
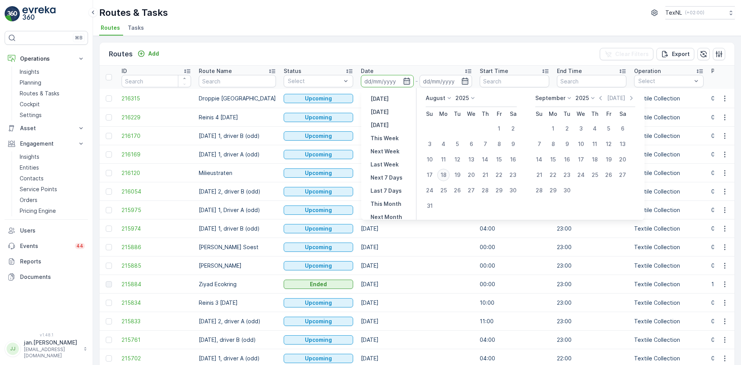
click at [446, 172] on div "18" at bounding box center [443, 175] width 12 height 12
type input "[DATE]"
click at [446, 172] on div "18" at bounding box center [443, 175] width 12 height 12
type input "[DATE]"
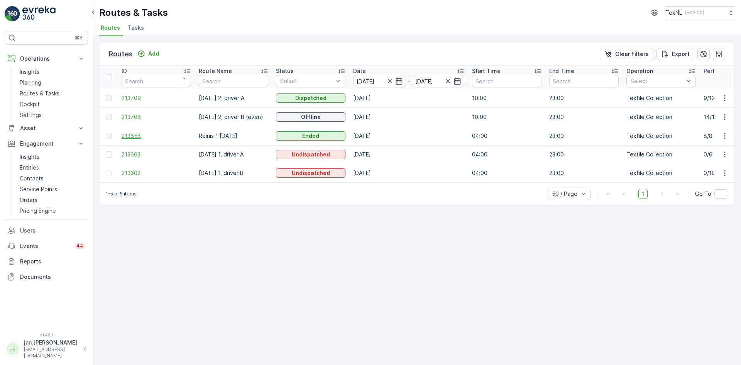
click at [135, 137] on span "213658" at bounding box center [156, 136] width 69 height 8
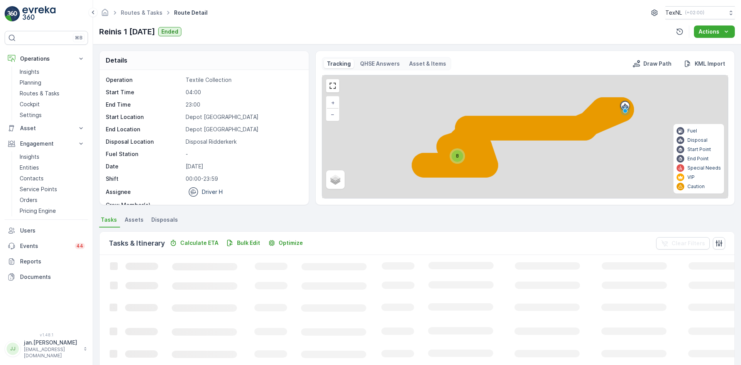
click at [174, 218] on span "Disposals" at bounding box center [164, 220] width 27 height 8
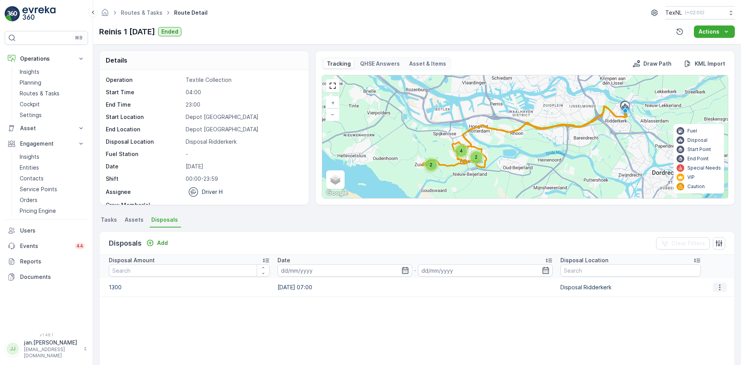
click at [720, 289] on icon "button" at bounding box center [720, 287] width 8 height 8
click at [707, 297] on span "Edit Disposal Amount" at bounding box center [709, 299] width 54 height 8
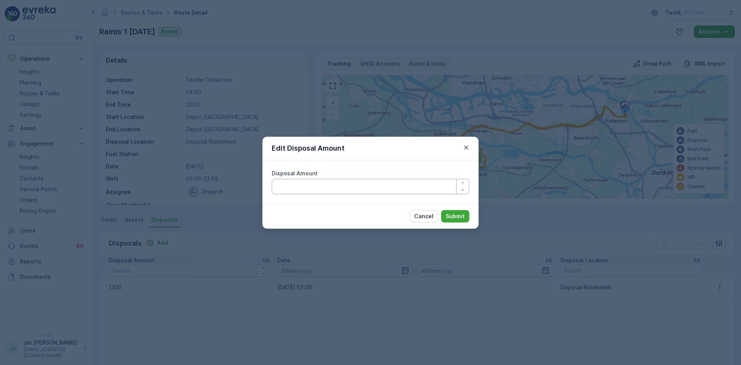
click at [388, 192] on Amount "Disposal Amount" at bounding box center [371, 186] width 198 height 15
type Amount "1100"
click at [454, 215] on p "Submit" at bounding box center [455, 216] width 19 height 8
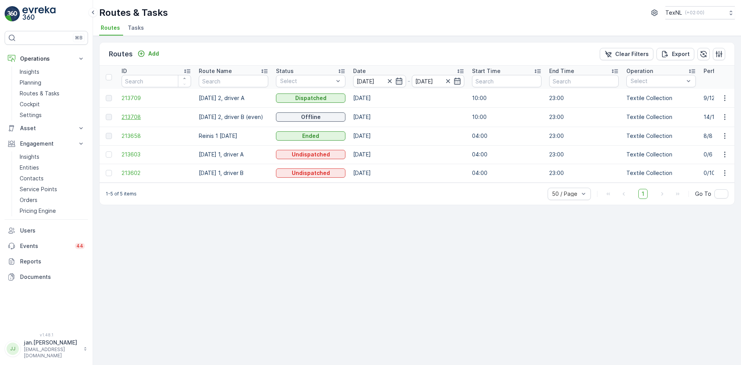
click at [130, 118] on span "213708" at bounding box center [156, 117] width 69 height 8
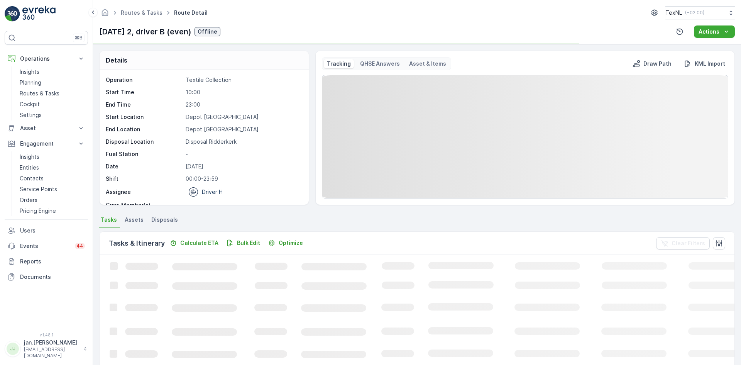
click at [167, 217] on span "Disposals" at bounding box center [164, 220] width 27 height 8
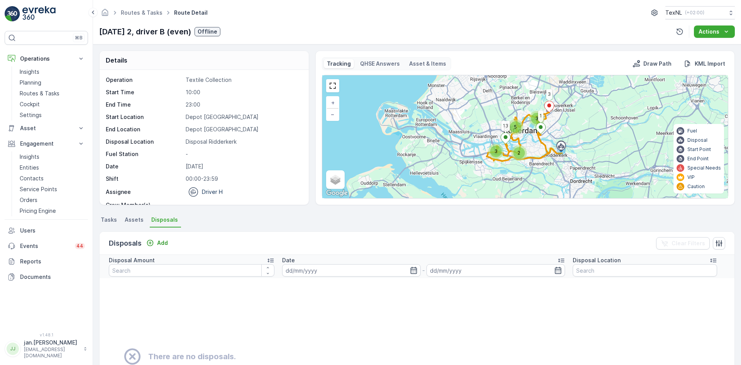
click at [116, 220] on li "Tasks" at bounding box center [109, 220] width 21 height 13
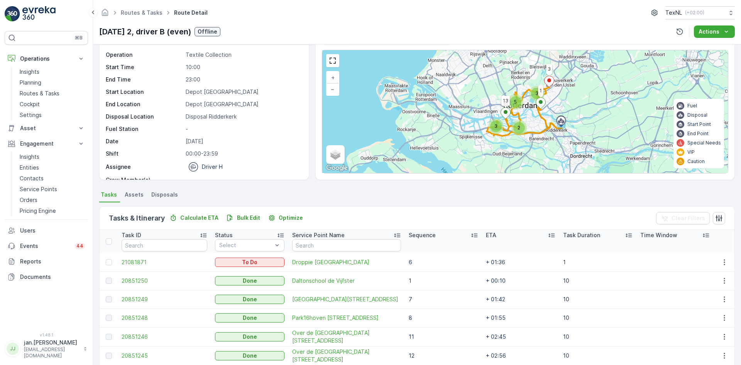
scroll to position [39, 0]
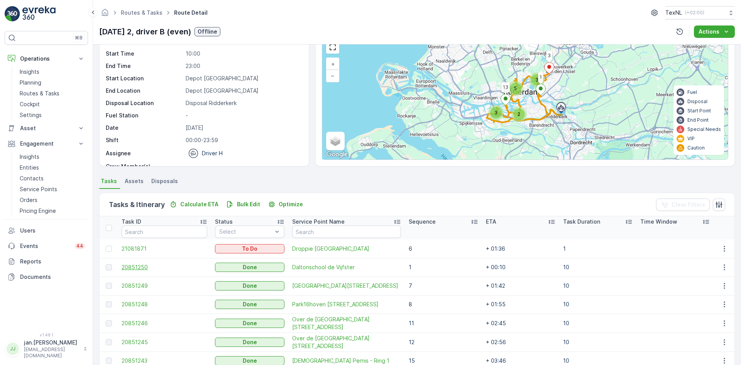
click at [147, 265] on span "20851250" at bounding box center [165, 267] width 86 height 8
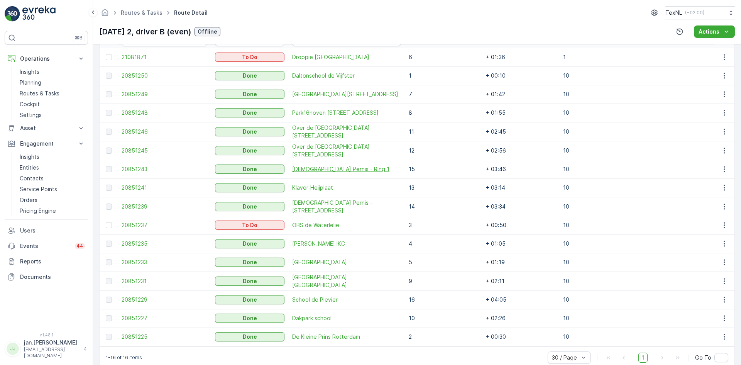
scroll to position [232, 0]
click at [37, 90] on p "Routes & Tasks" at bounding box center [40, 94] width 40 height 8
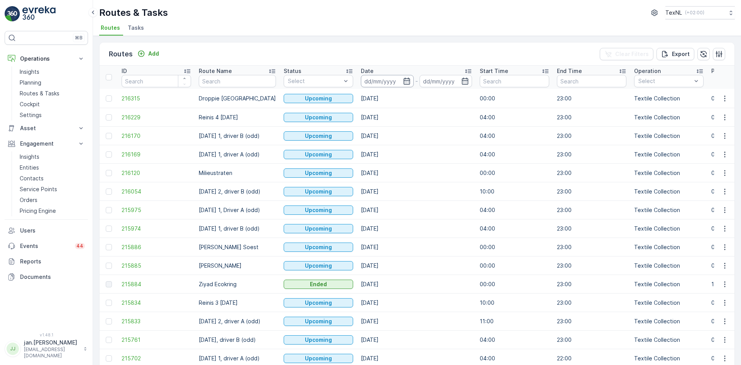
click at [375, 81] on input at bounding box center [387, 81] width 53 height 12
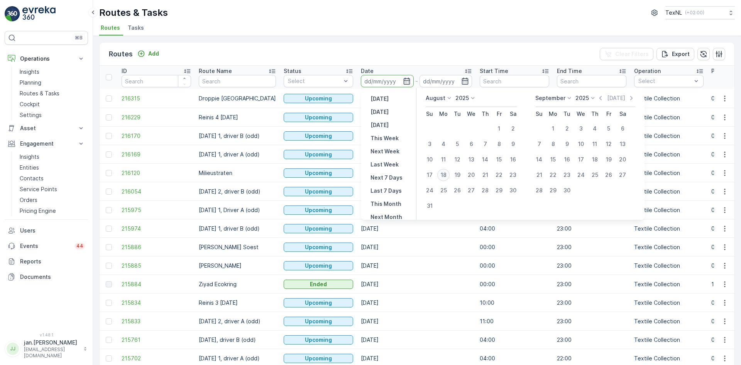
click at [446, 175] on div "18" at bounding box center [443, 175] width 12 height 12
type input "[DATE]"
click at [446, 175] on div "18" at bounding box center [443, 175] width 12 height 12
type input "[DATE]"
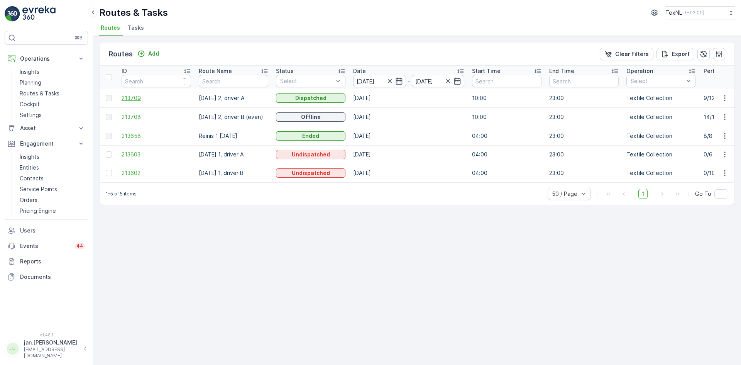
click at [133, 95] on span "213709" at bounding box center [156, 98] width 69 height 8
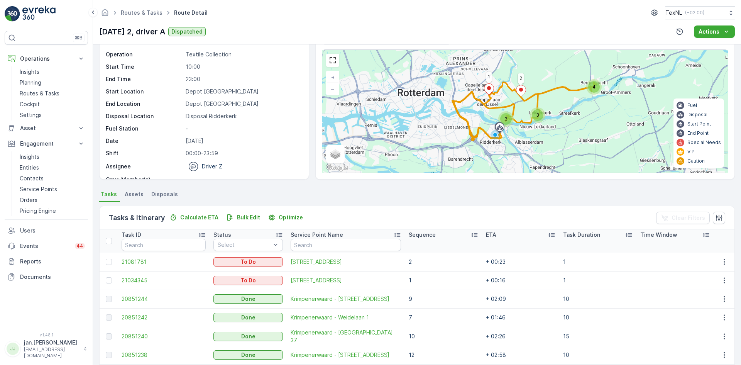
scroll to position [39, 0]
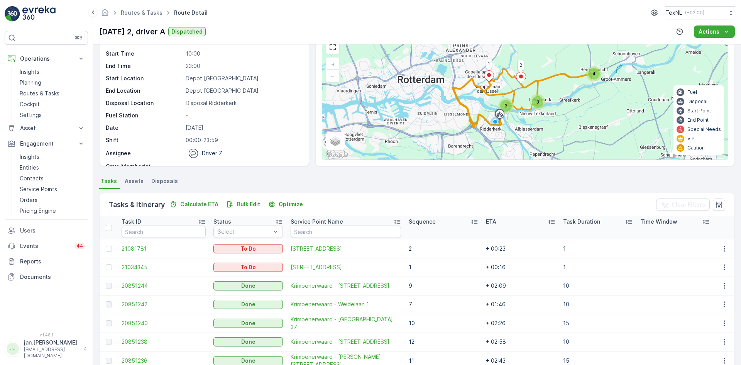
click at [439, 222] on div "Sequence" at bounding box center [443, 222] width 69 height 8
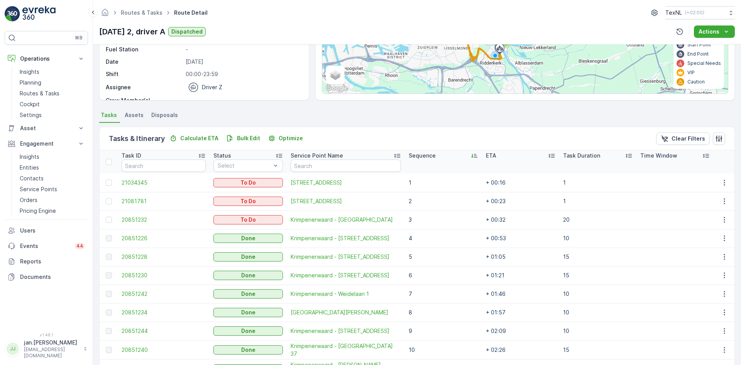
scroll to position [116, 0]
